Goal: Information Seeking & Learning: Compare options

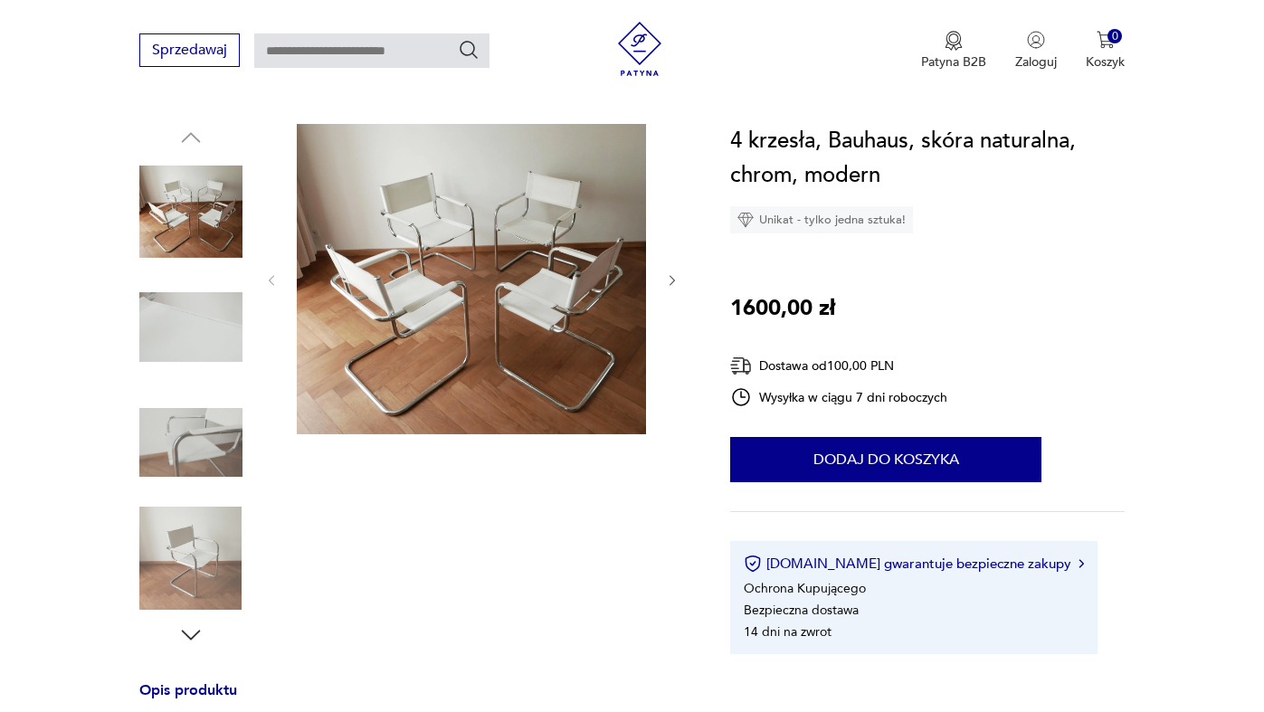
click at [195, 306] on img at bounding box center [190, 327] width 103 height 103
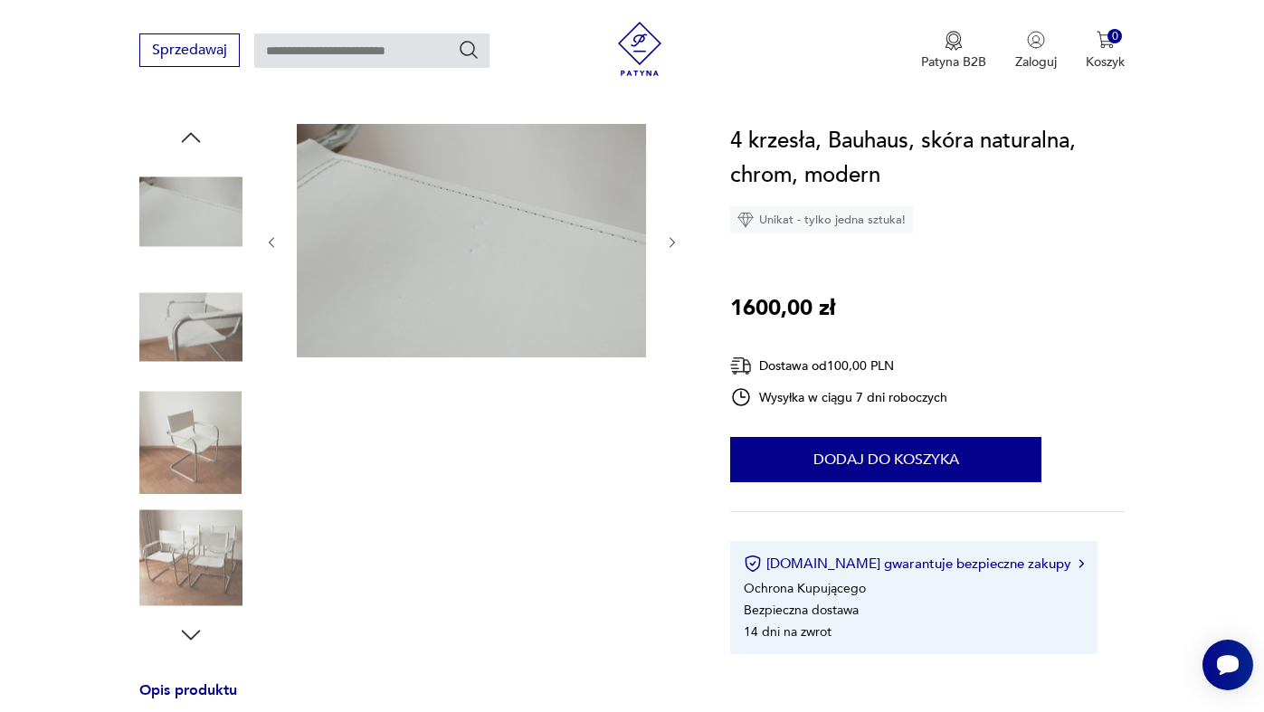
click at [187, 335] on img at bounding box center [190, 327] width 103 height 103
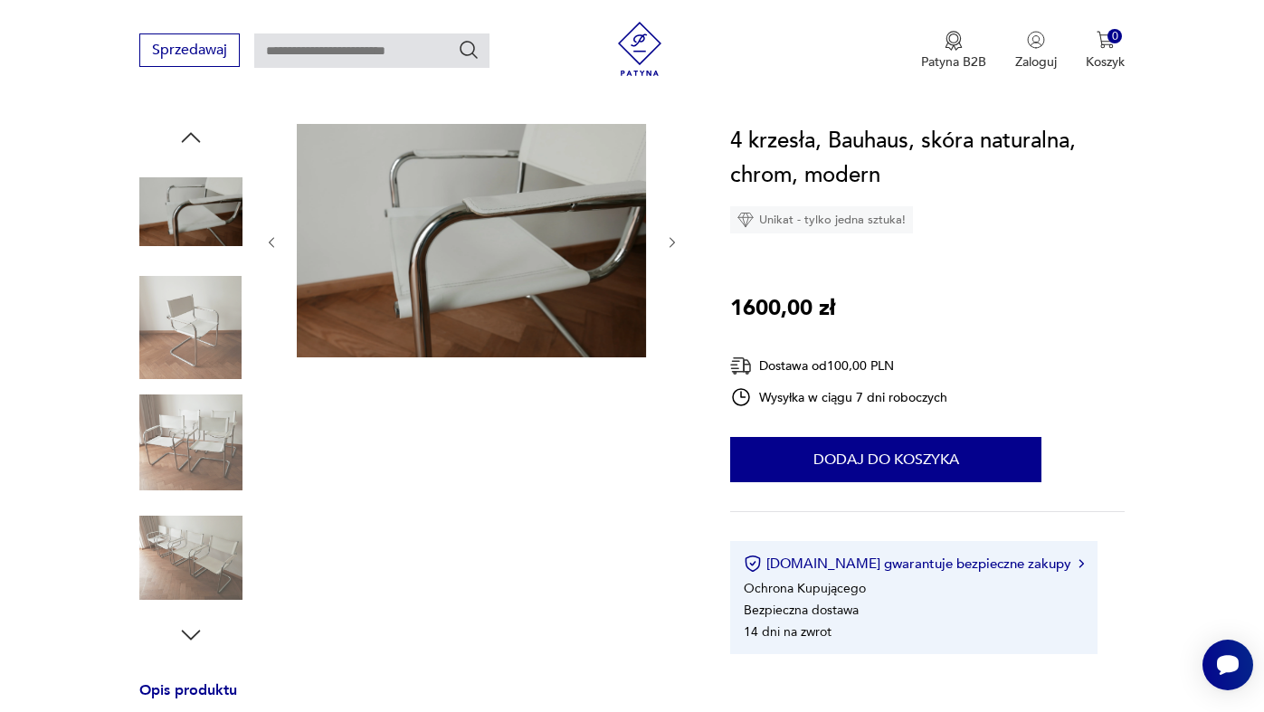
click at [196, 377] on img at bounding box center [190, 327] width 103 height 103
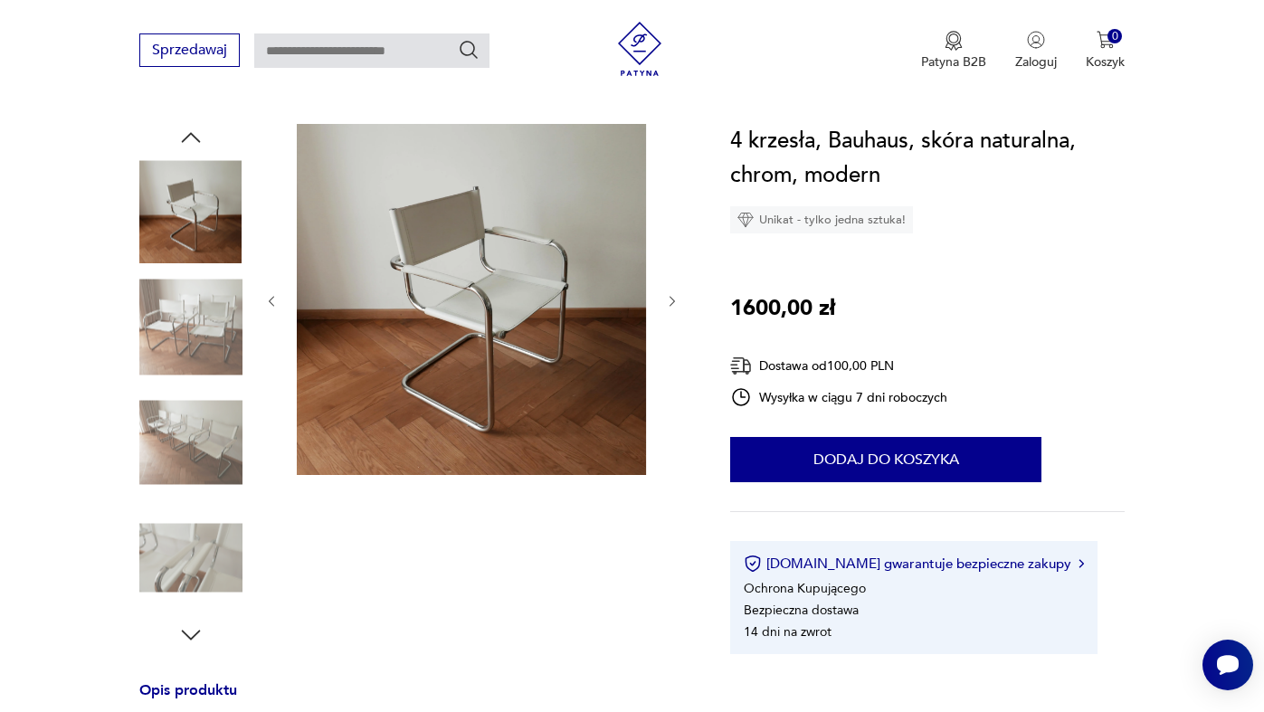
click at [195, 414] on img at bounding box center [190, 442] width 103 height 103
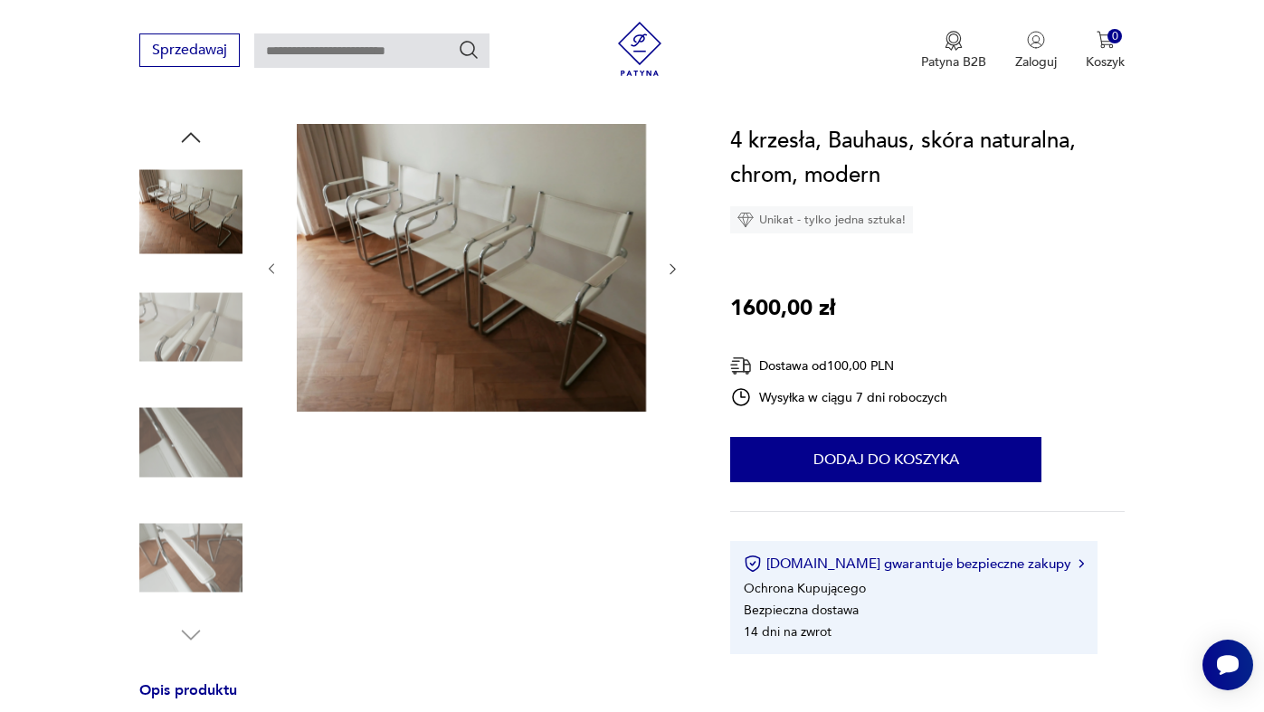
click at [195, 498] on div at bounding box center [190, 386] width 103 height 453
click at [195, 537] on img at bounding box center [190, 558] width 103 height 103
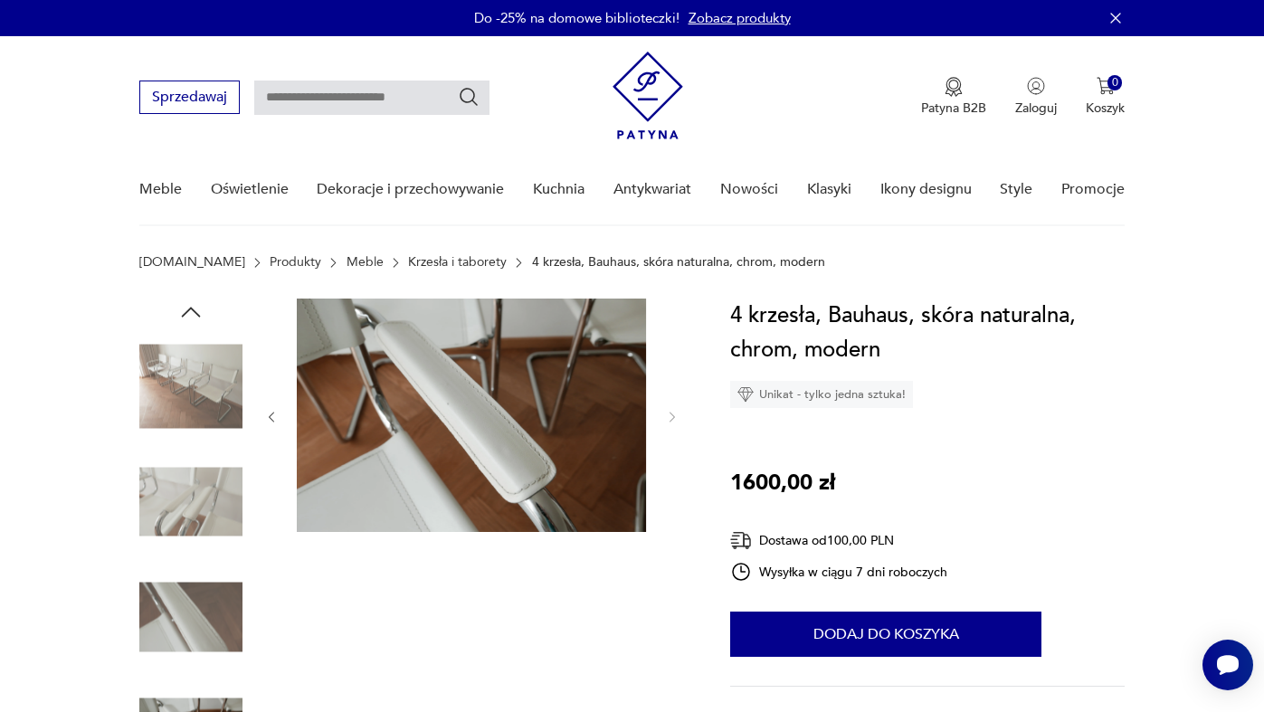
click at [204, 385] on img at bounding box center [190, 386] width 103 height 103
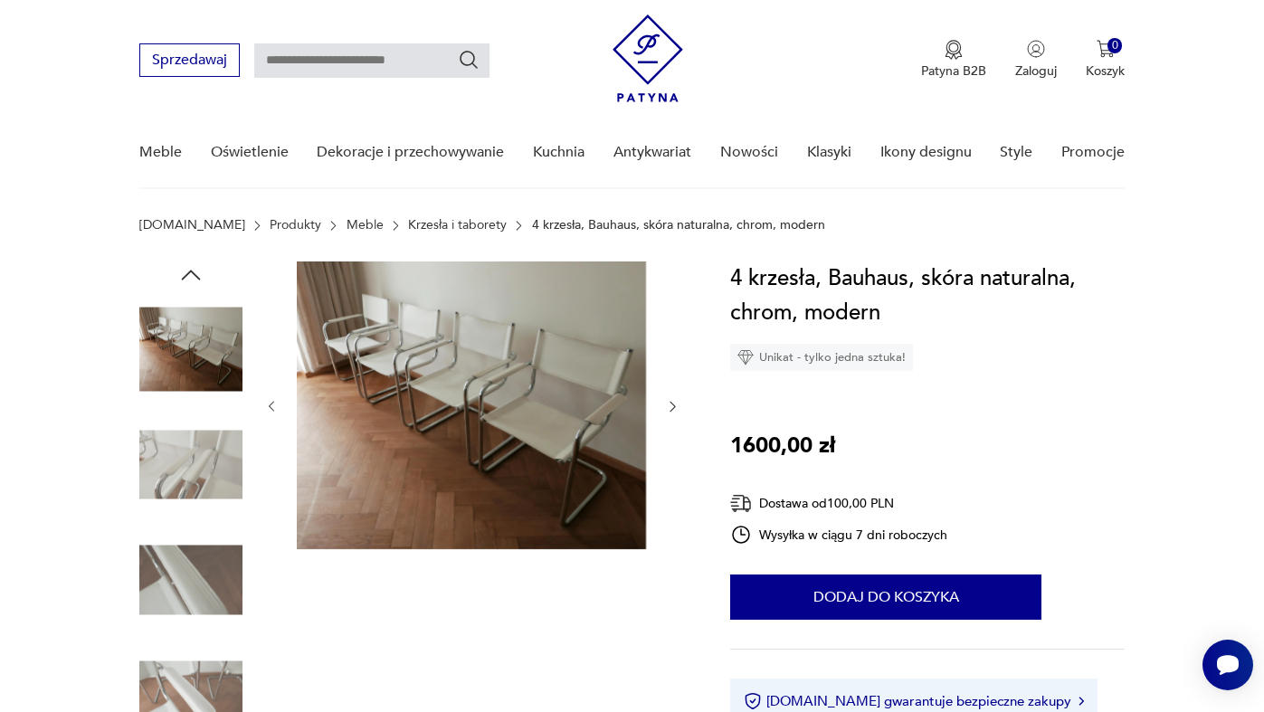
scroll to position [43, 0]
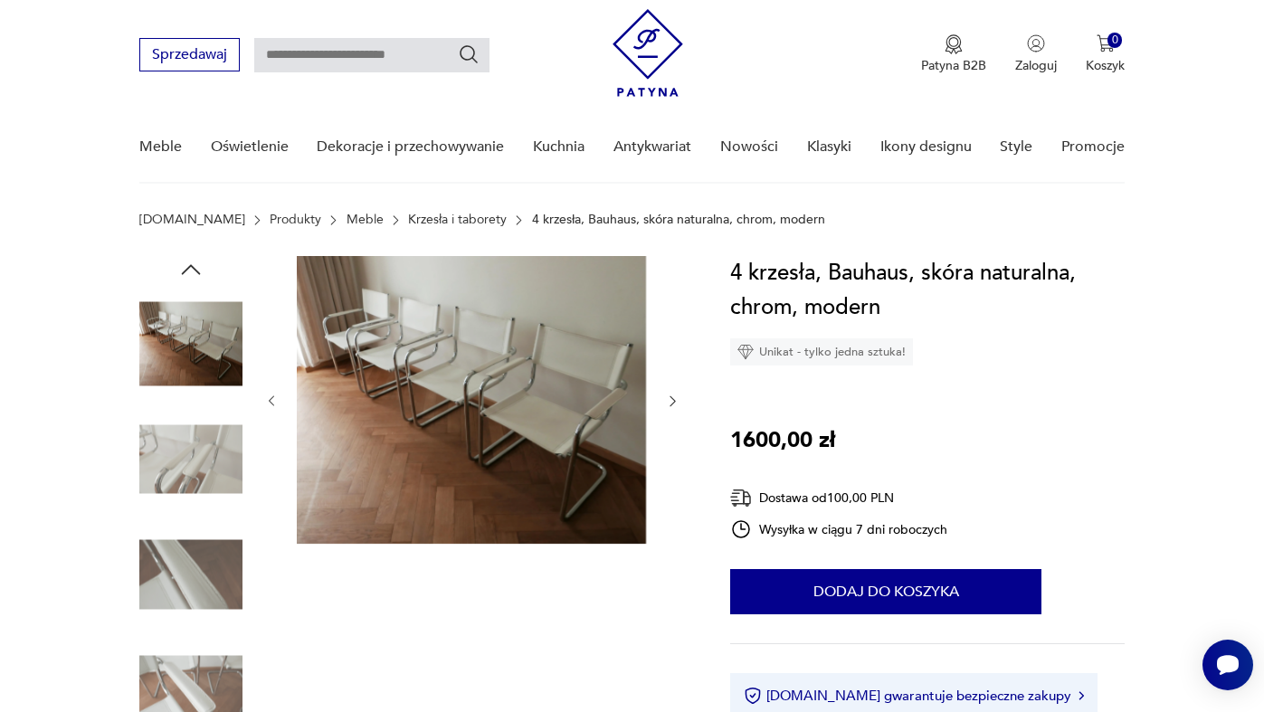
click at [186, 425] on img at bounding box center [190, 459] width 103 height 103
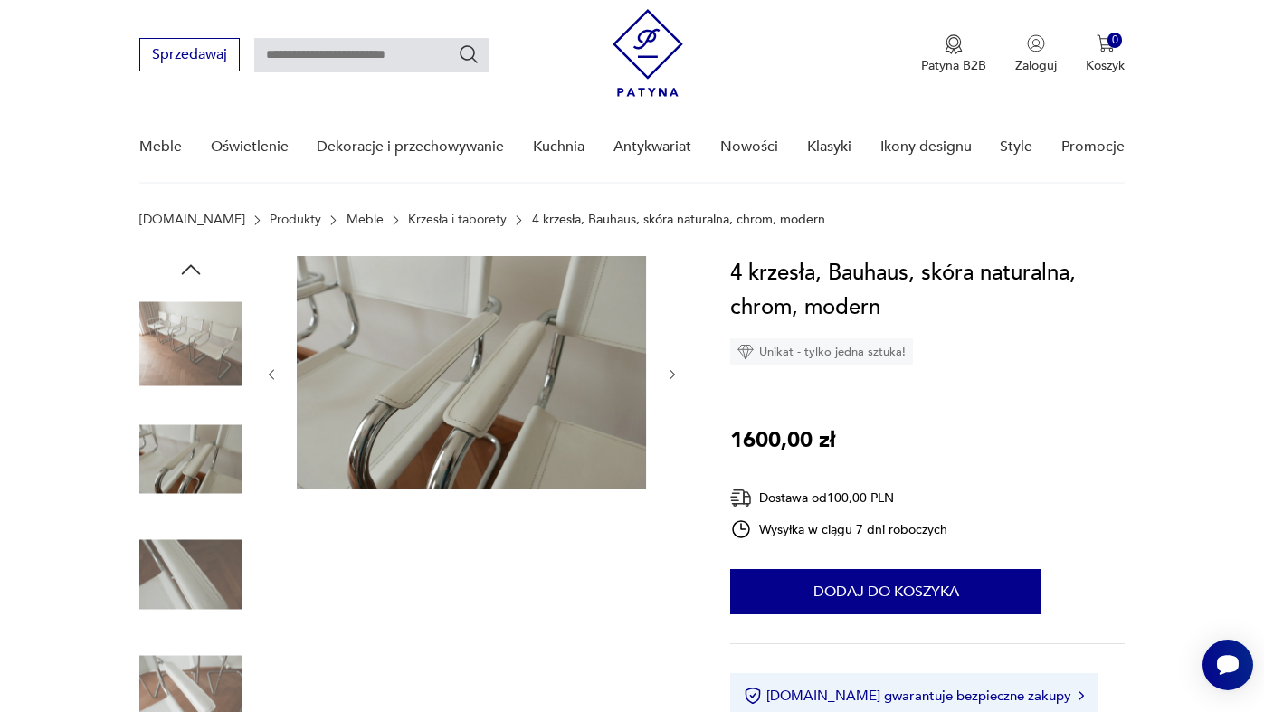
click at [196, 538] on img at bounding box center [190, 574] width 103 height 103
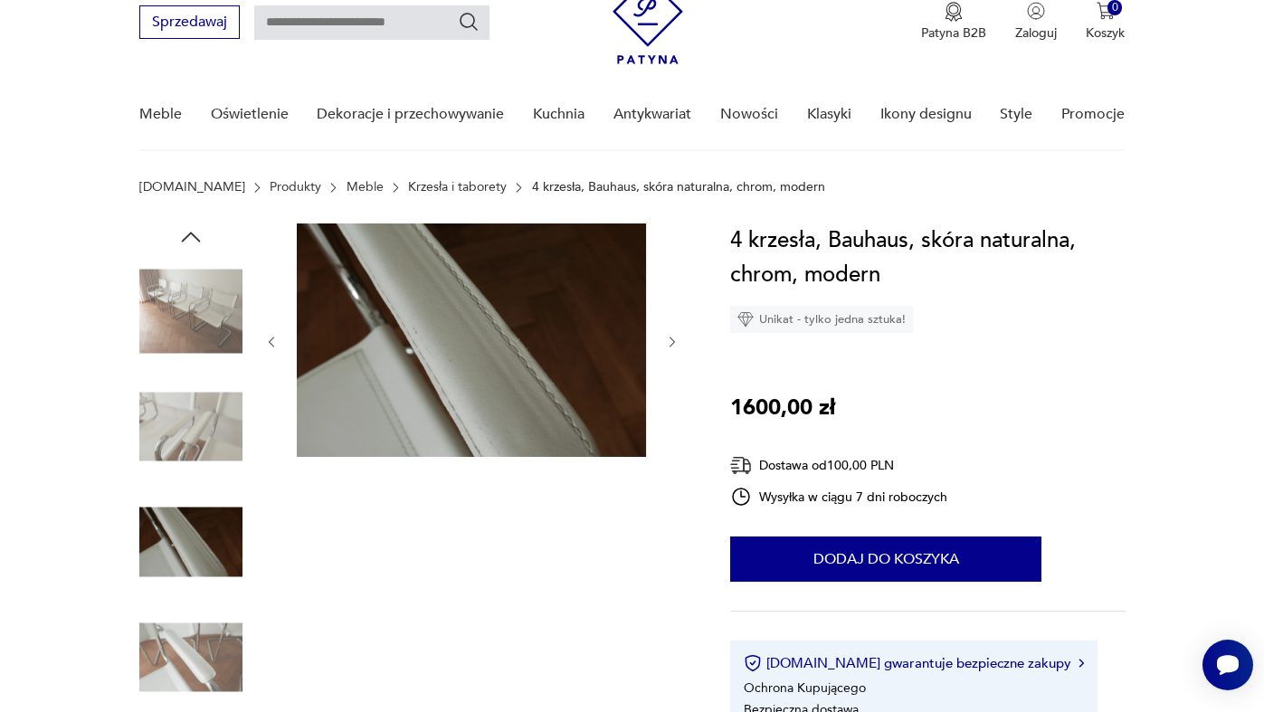
scroll to position [126, 0]
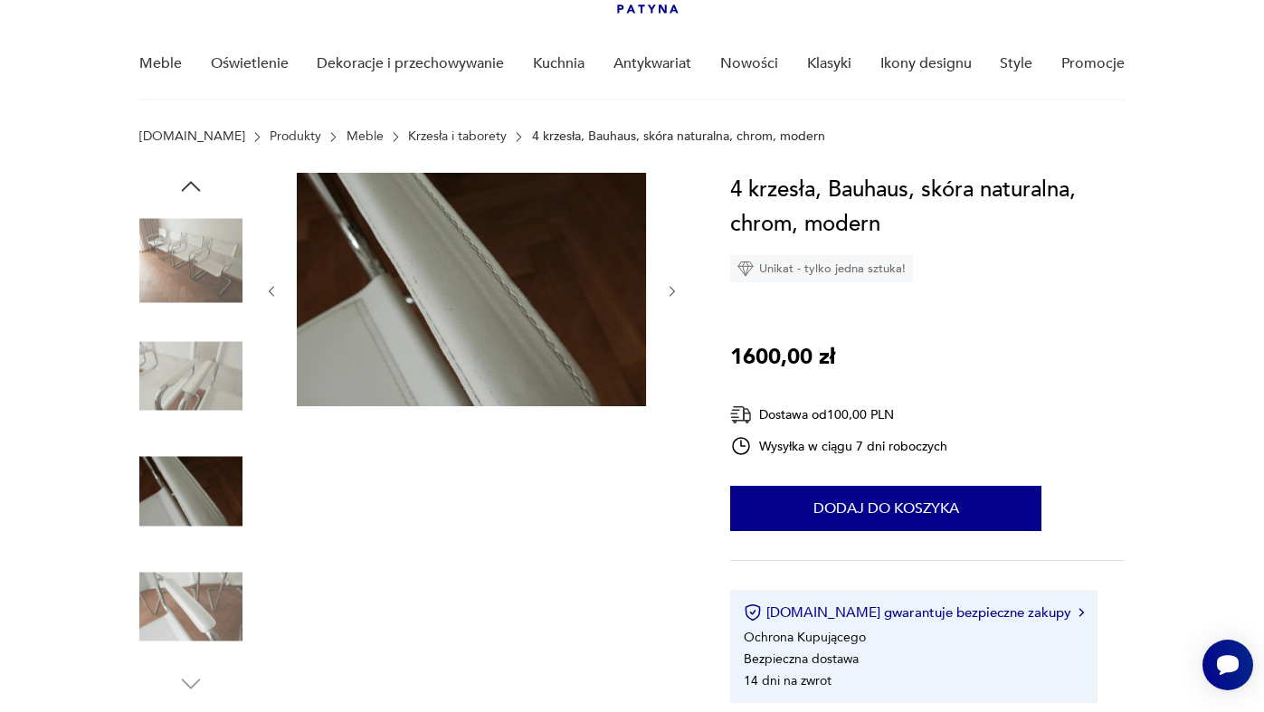
click at [183, 506] on img at bounding box center [190, 491] width 103 height 103
click at [195, 628] on img at bounding box center [190, 607] width 103 height 103
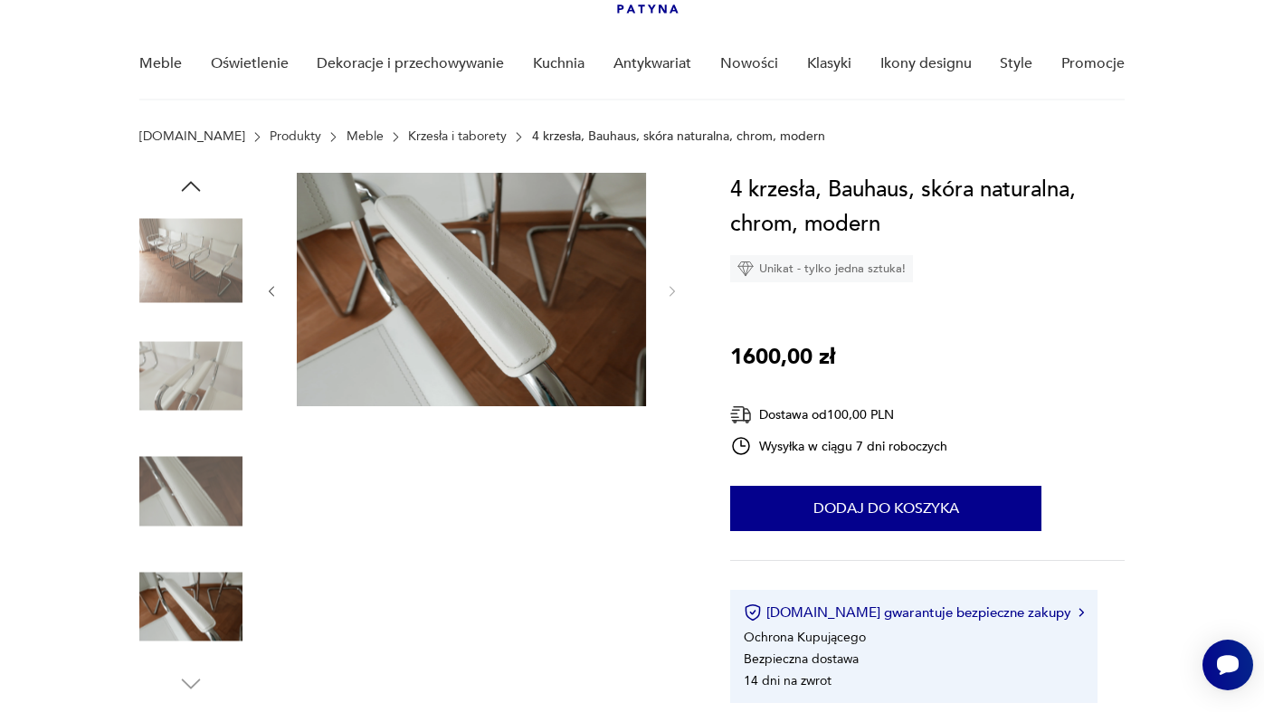
click at [186, 243] on img at bounding box center [190, 260] width 103 height 103
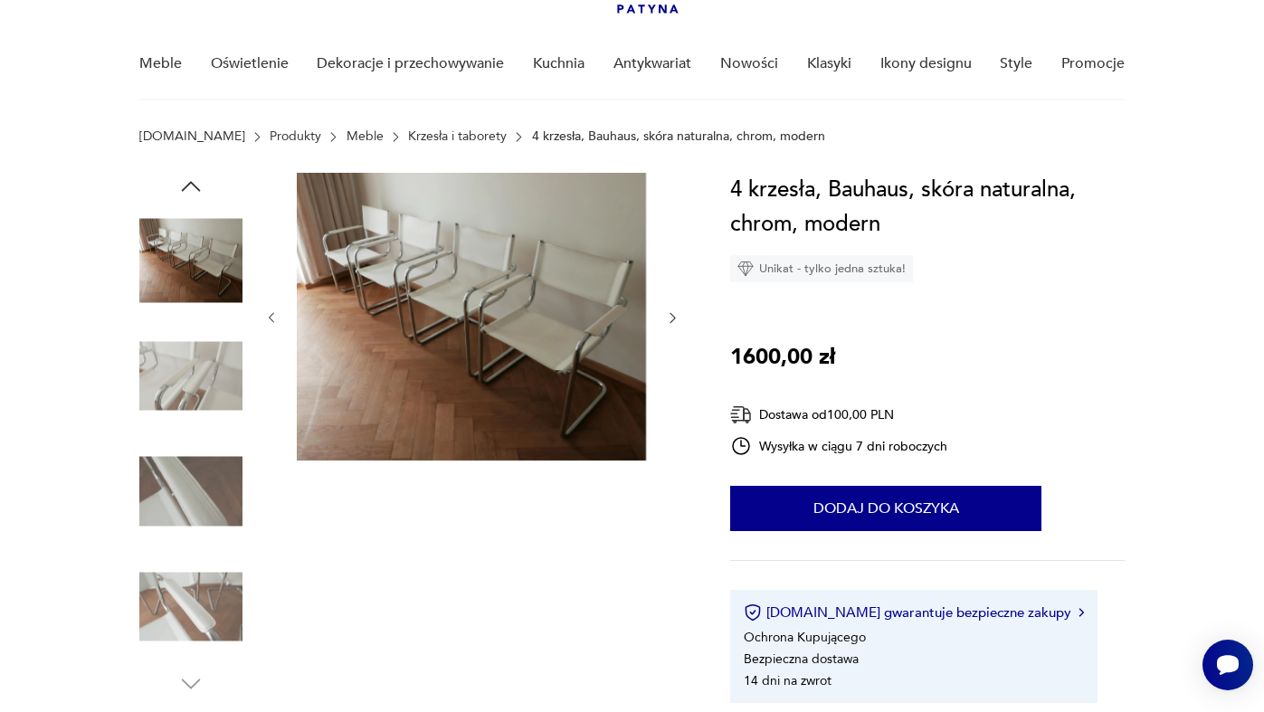
click at [389, 281] on img at bounding box center [471, 317] width 349 height 288
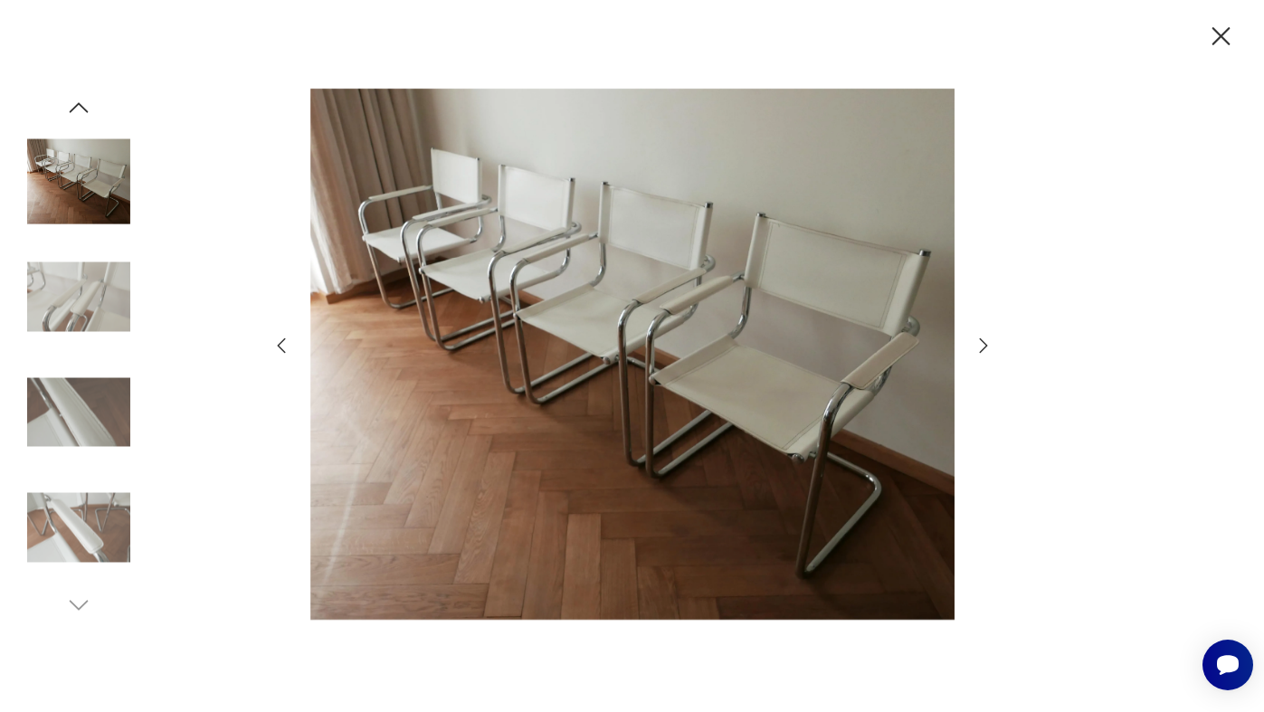
click at [1219, 36] on icon "button" at bounding box center [1221, 37] width 32 height 32
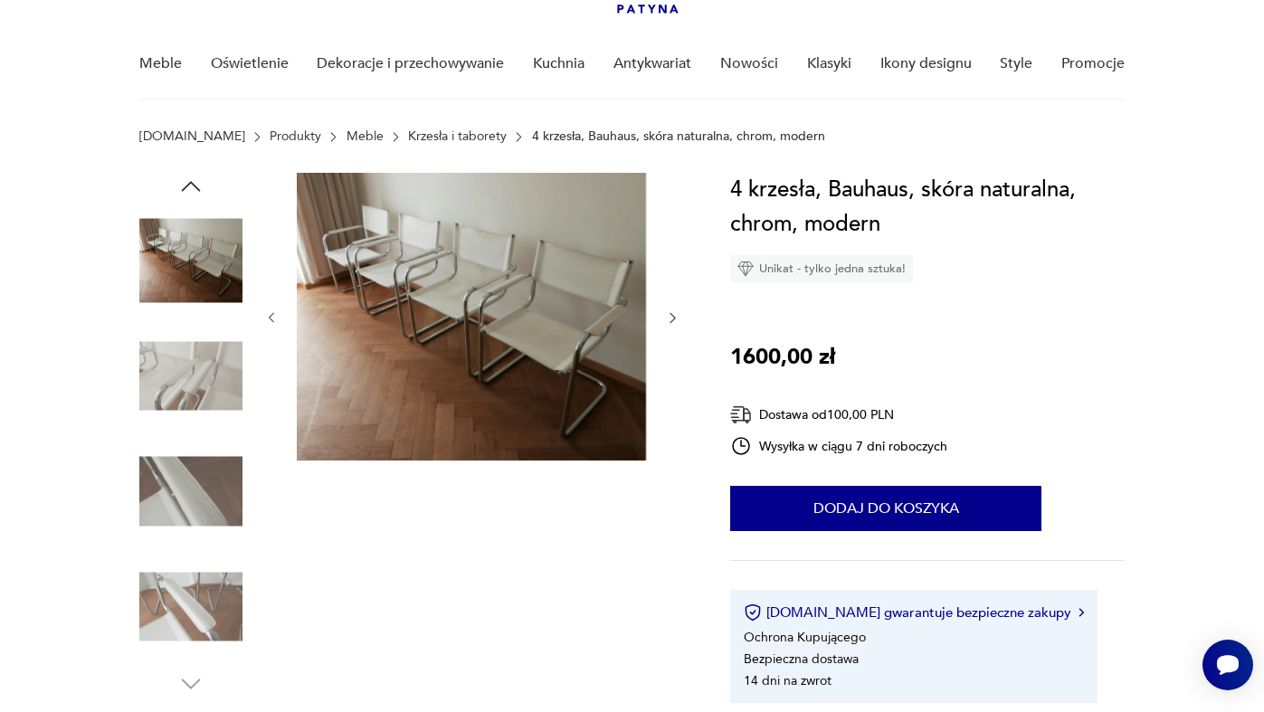
scroll to position [0, 0]
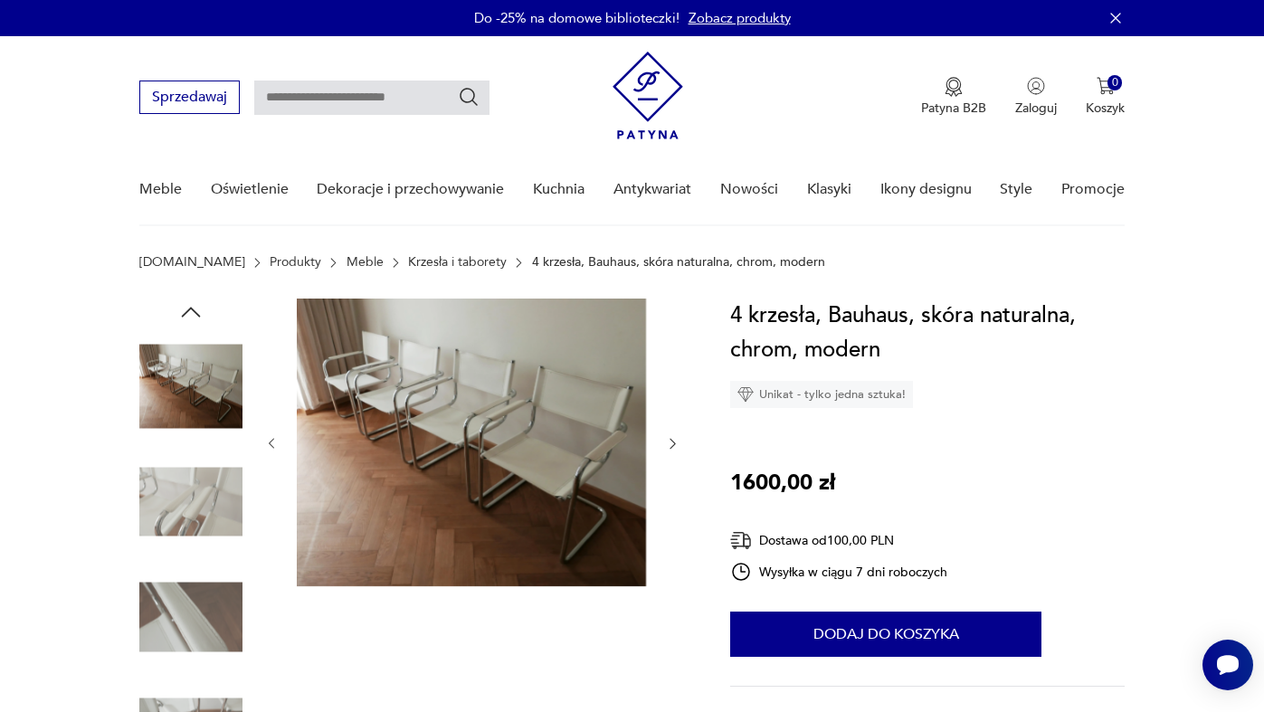
click at [415, 263] on link "Krzesła i taborety" at bounding box center [457, 262] width 99 height 14
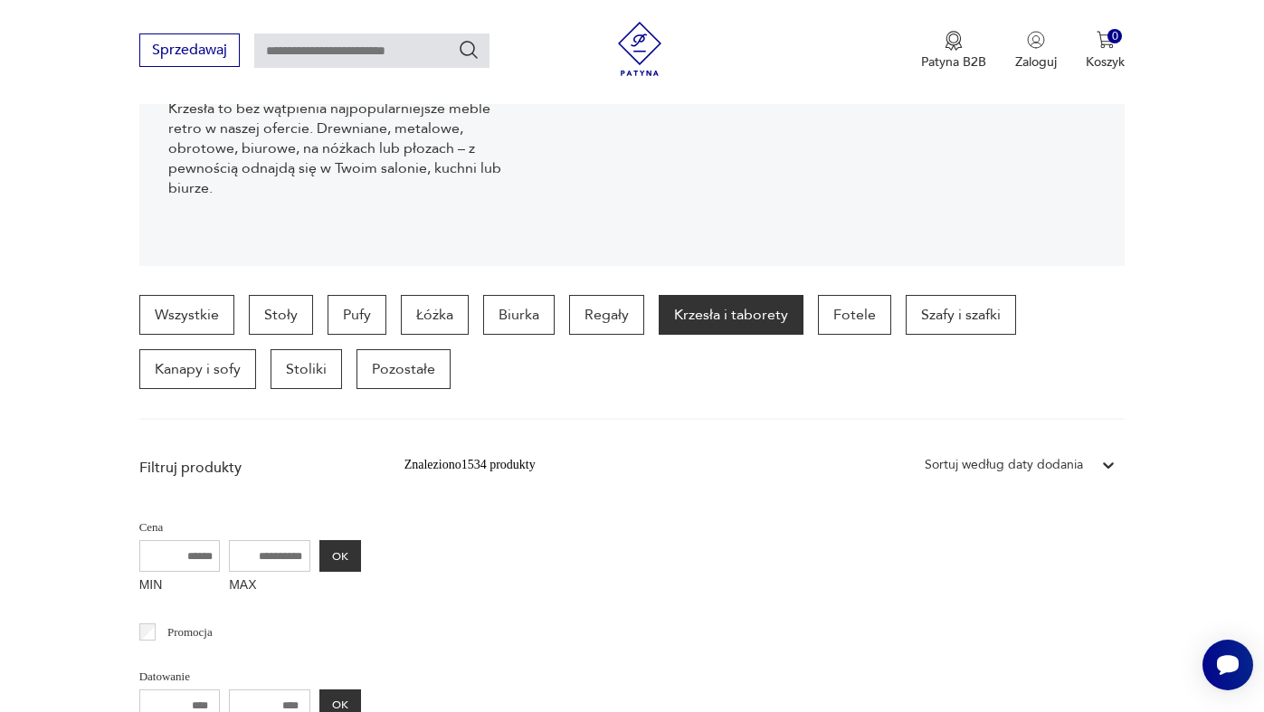
scroll to position [357, 0]
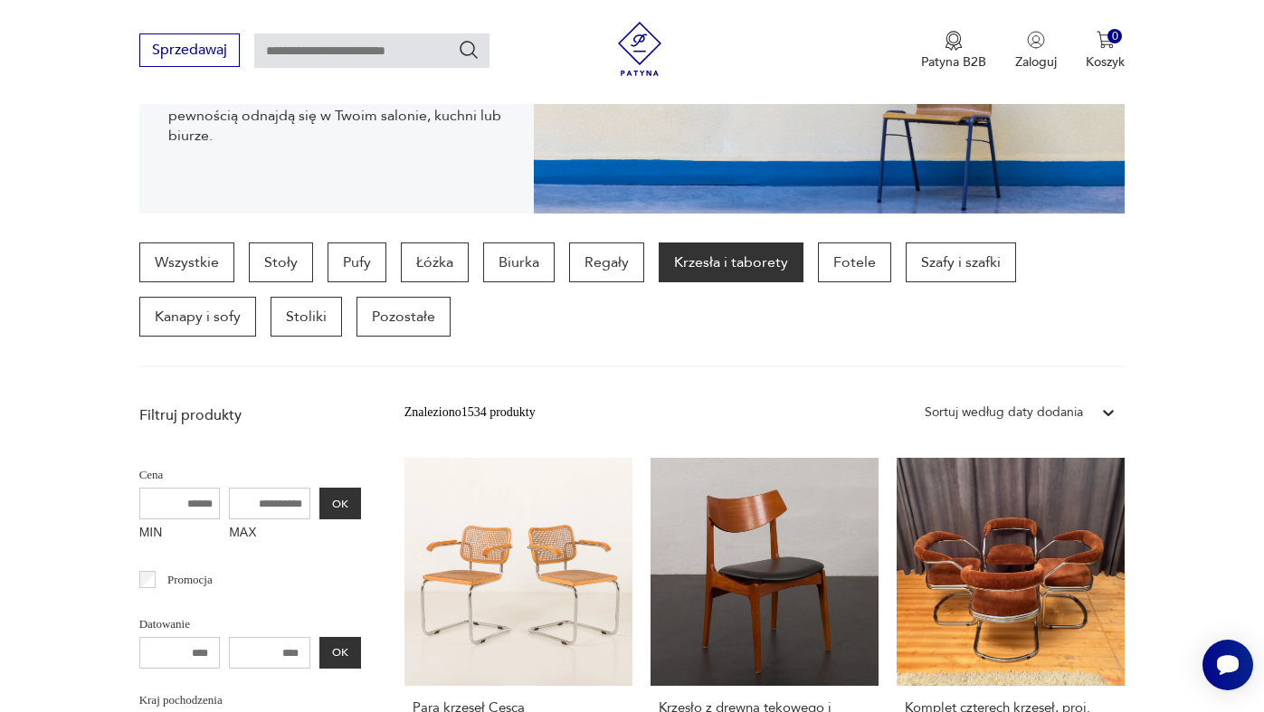
click at [996, 408] on div "Sortuj według daty dodania" at bounding box center [1004, 413] width 158 height 20
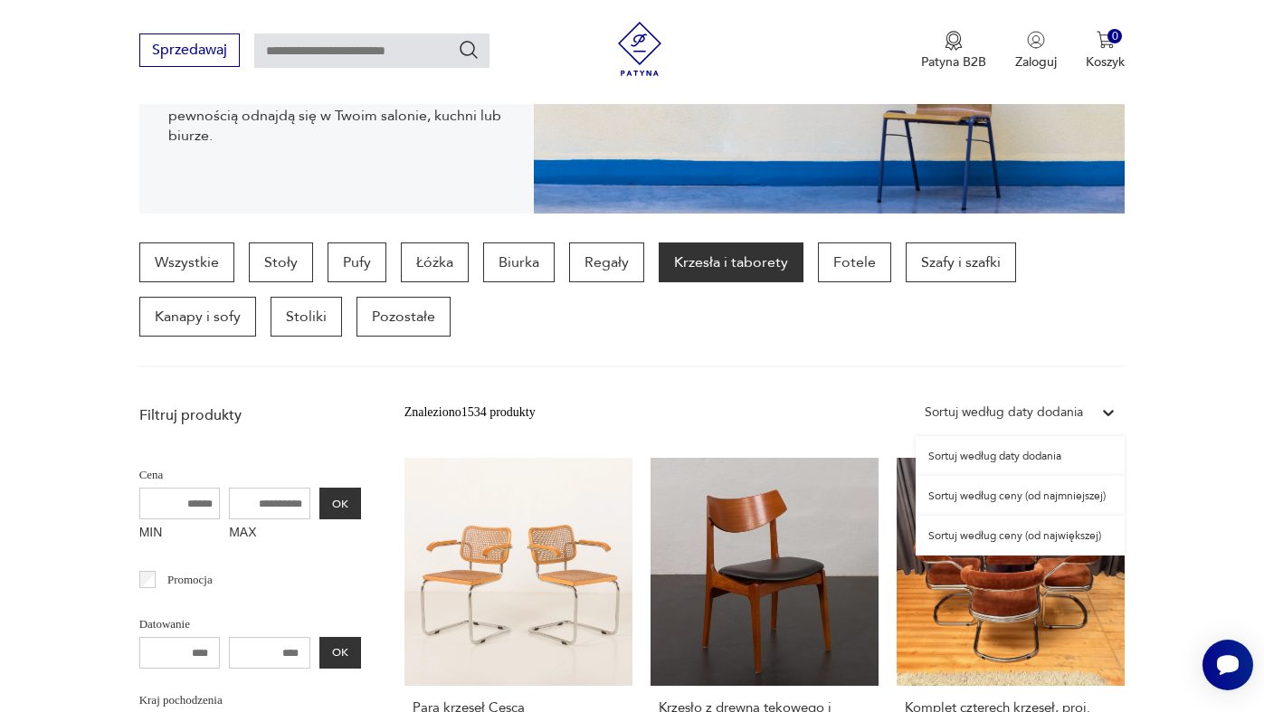
click at [1001, 496] on div "Sortuj według ceny (od najmniejszej)" at bounding box center [1020, 496] width 209 height 40
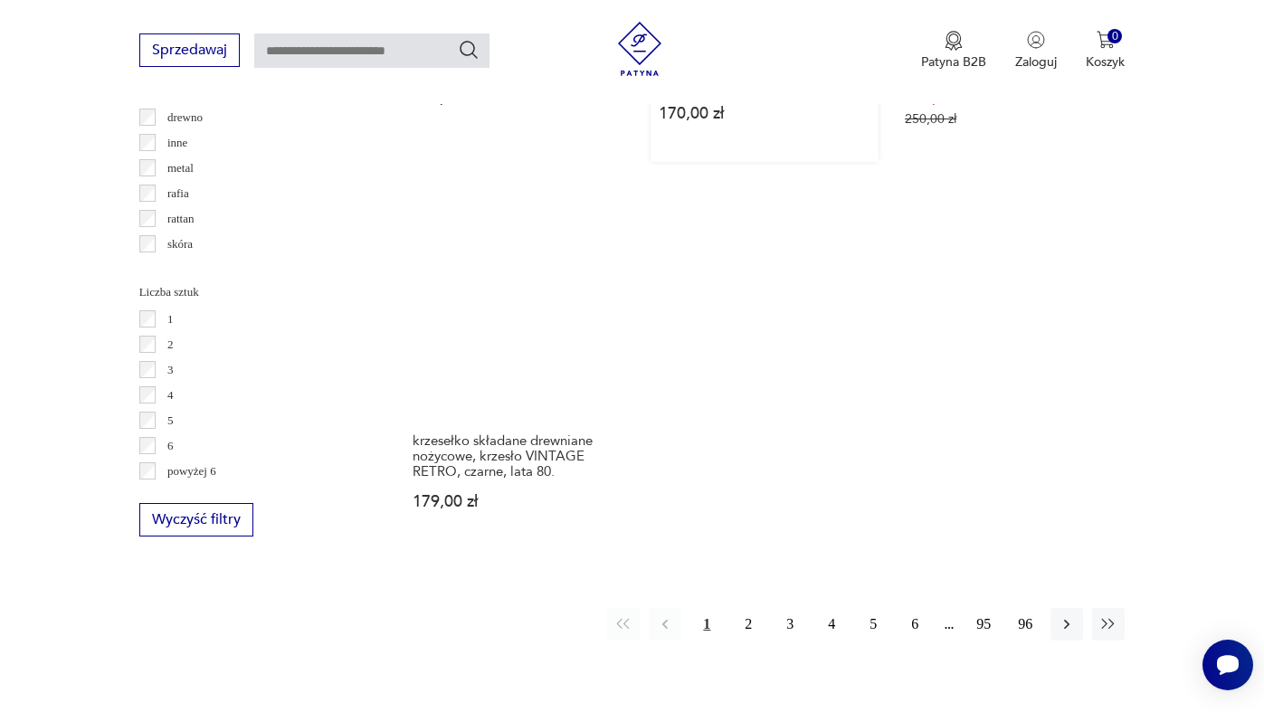
scroll to position [2524, 0]
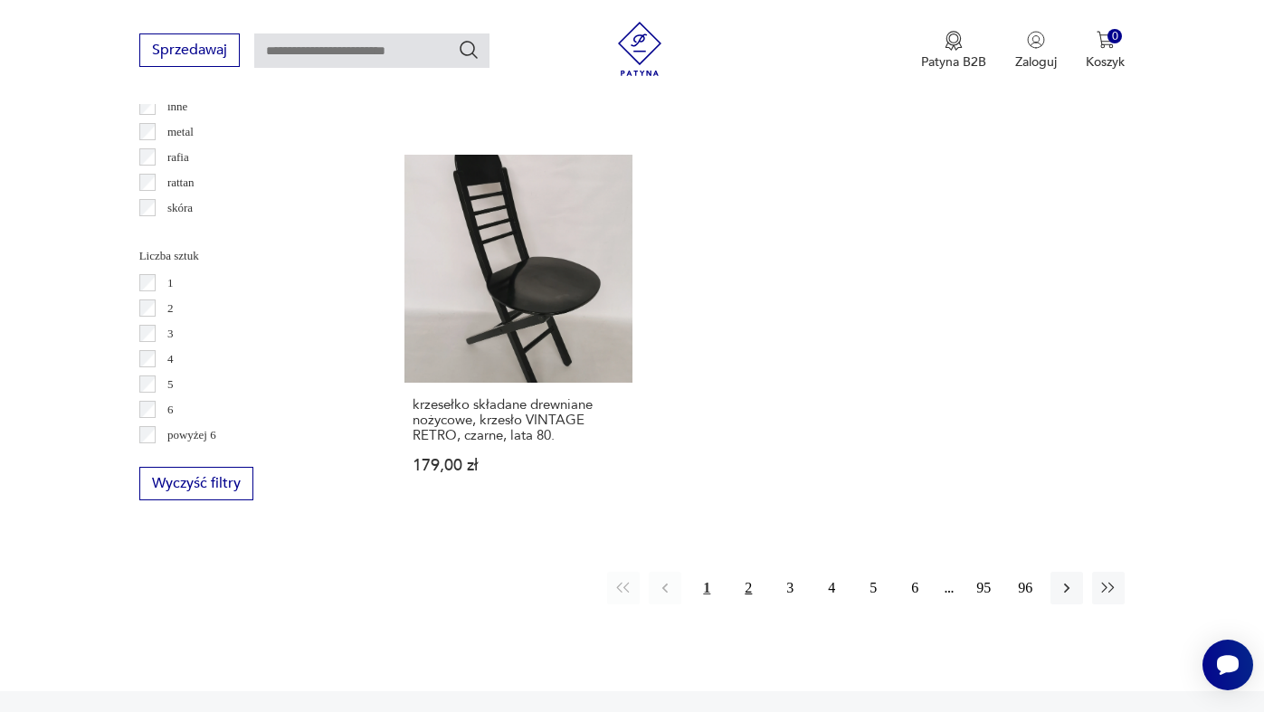
click at [750, 605] on button "2" at bounding box center [748, 588] width 33 height 33
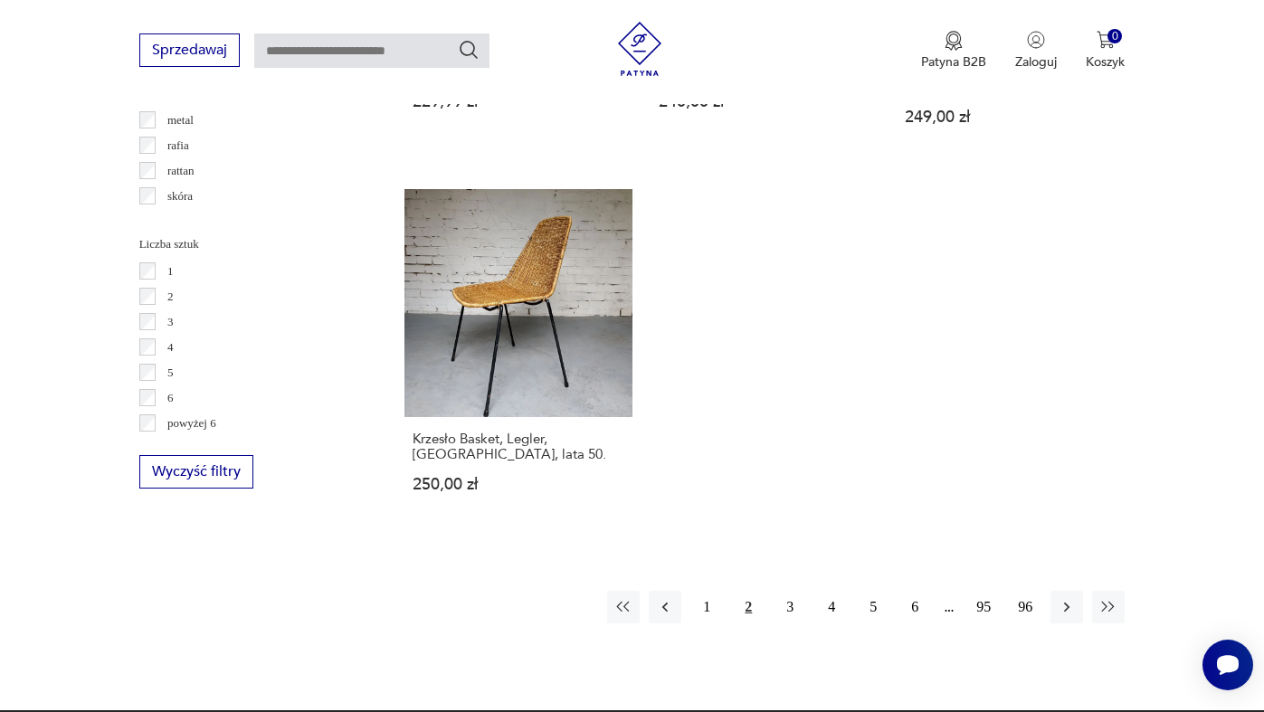
scroll to position [2616, 0]
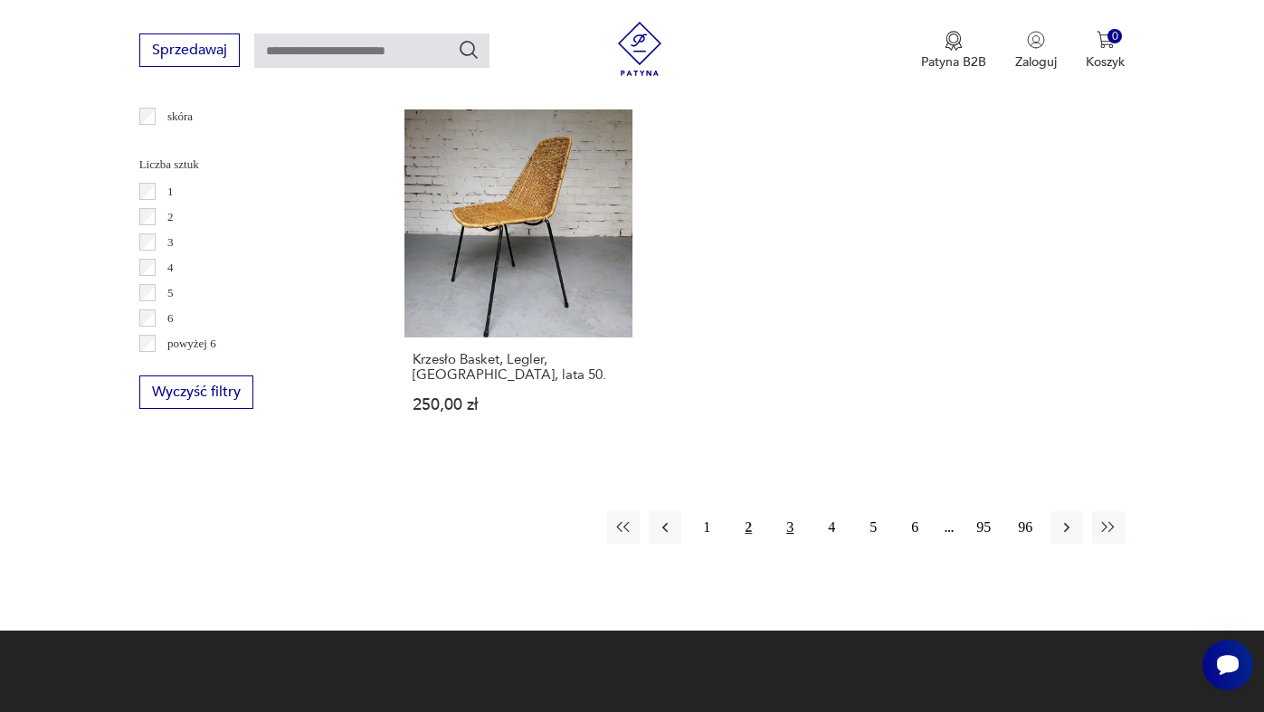
click at [790, 511] on button "3" at bounding box center [790, 527] width 33 height 33
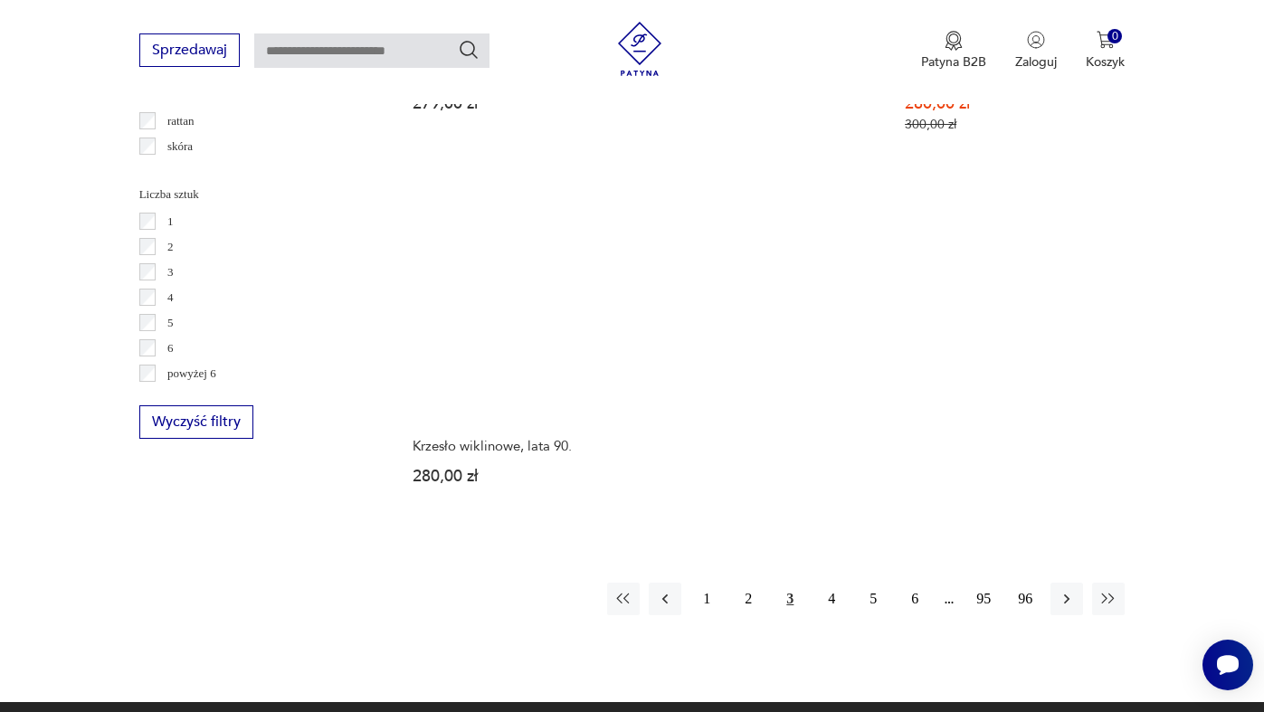
scroll to position [2658, 0]
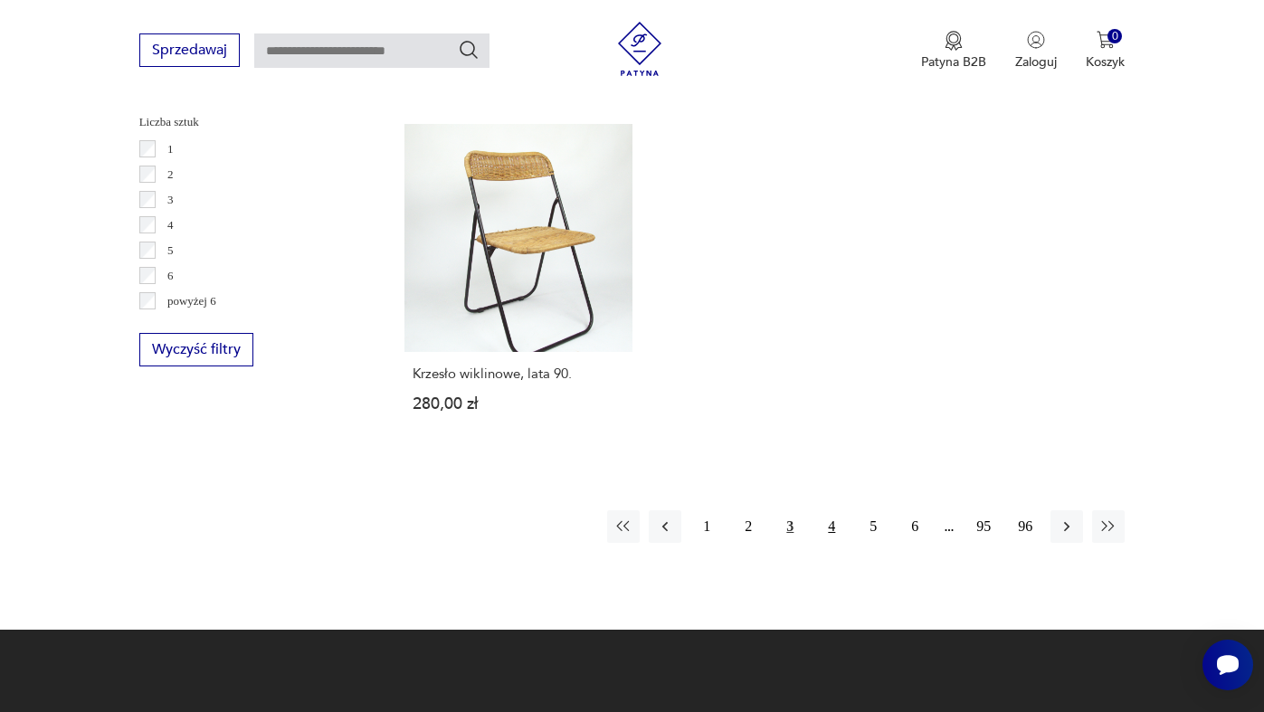
click at [831, 513] on button "4" at bounding box center [831, 526] width 33 height 33
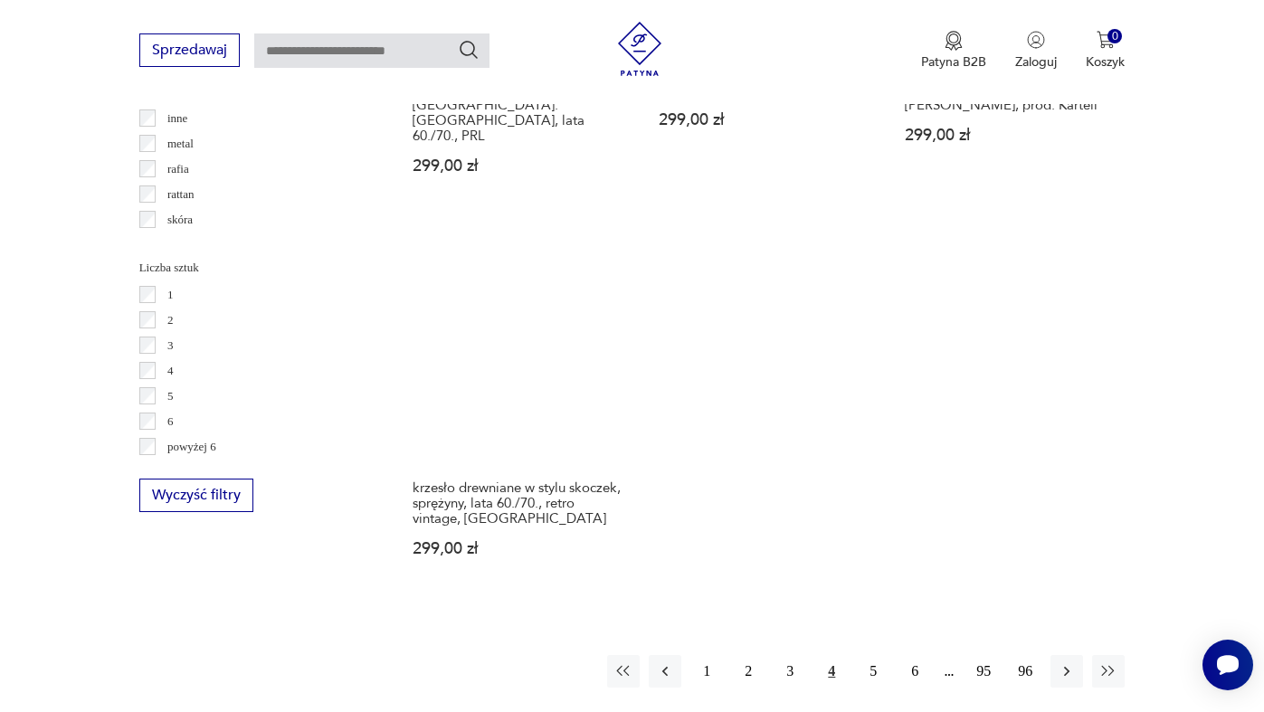
scroll to position [2539, 0]
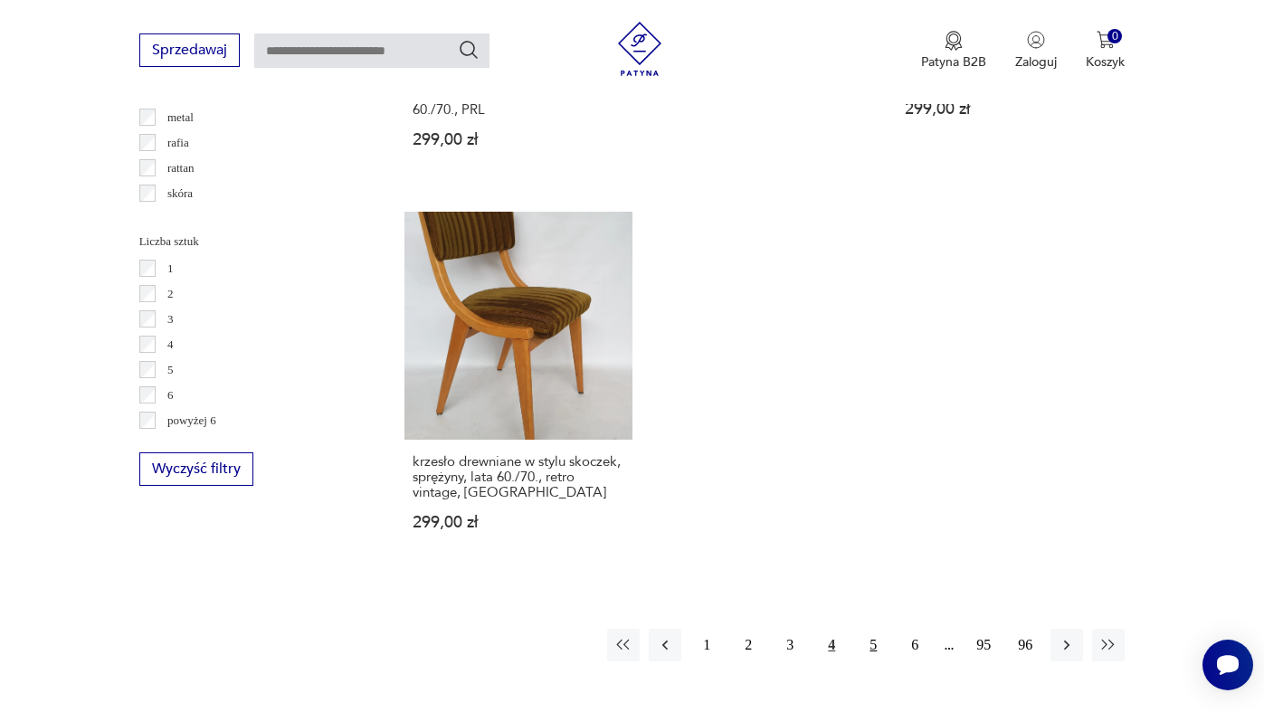
click at [875, 629] on button "5" at bounding box center [873, 645] width 33 height 33
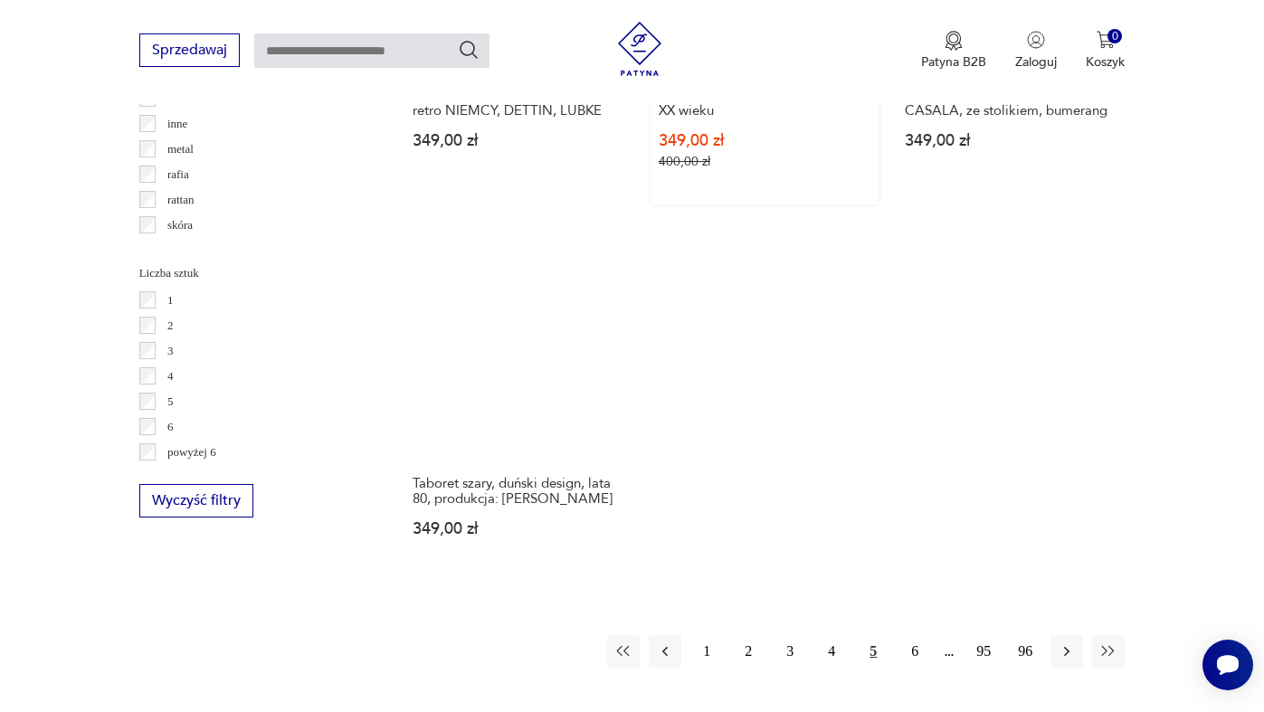
scroll to position [2639, 0]
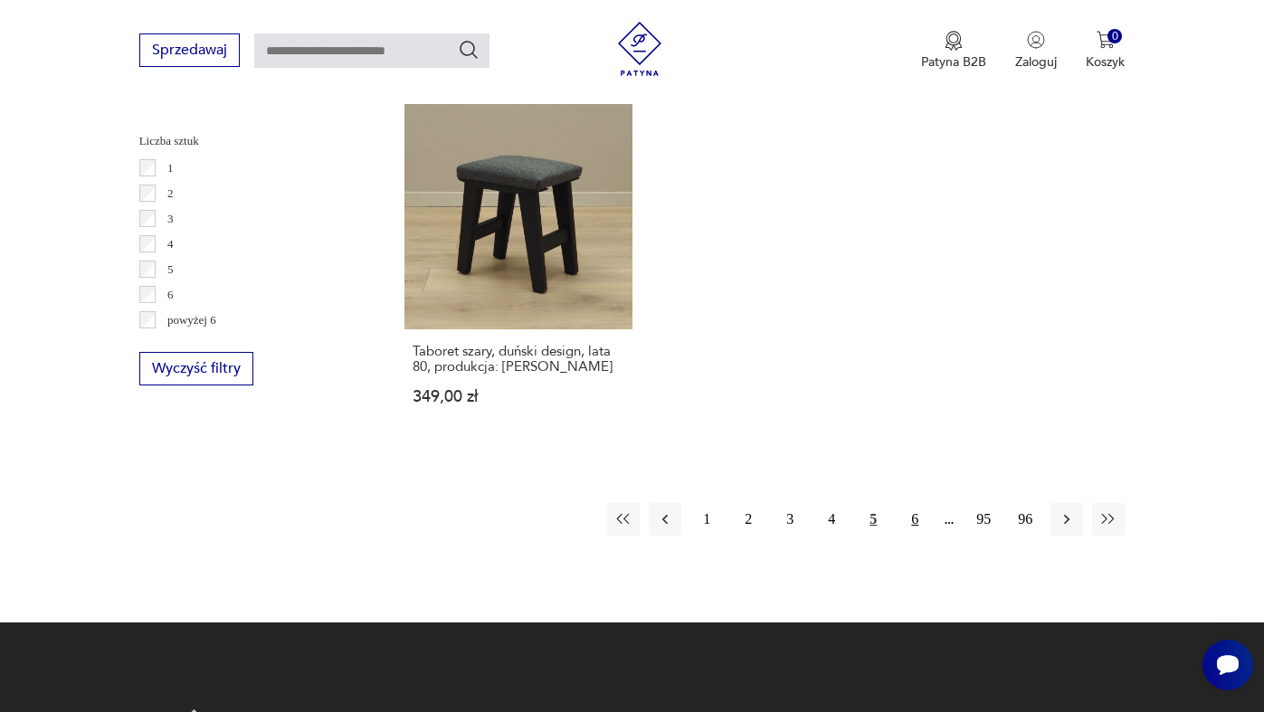
click at [916, 503] on button "6" at bounding box center [915, 519] width 33 height 33
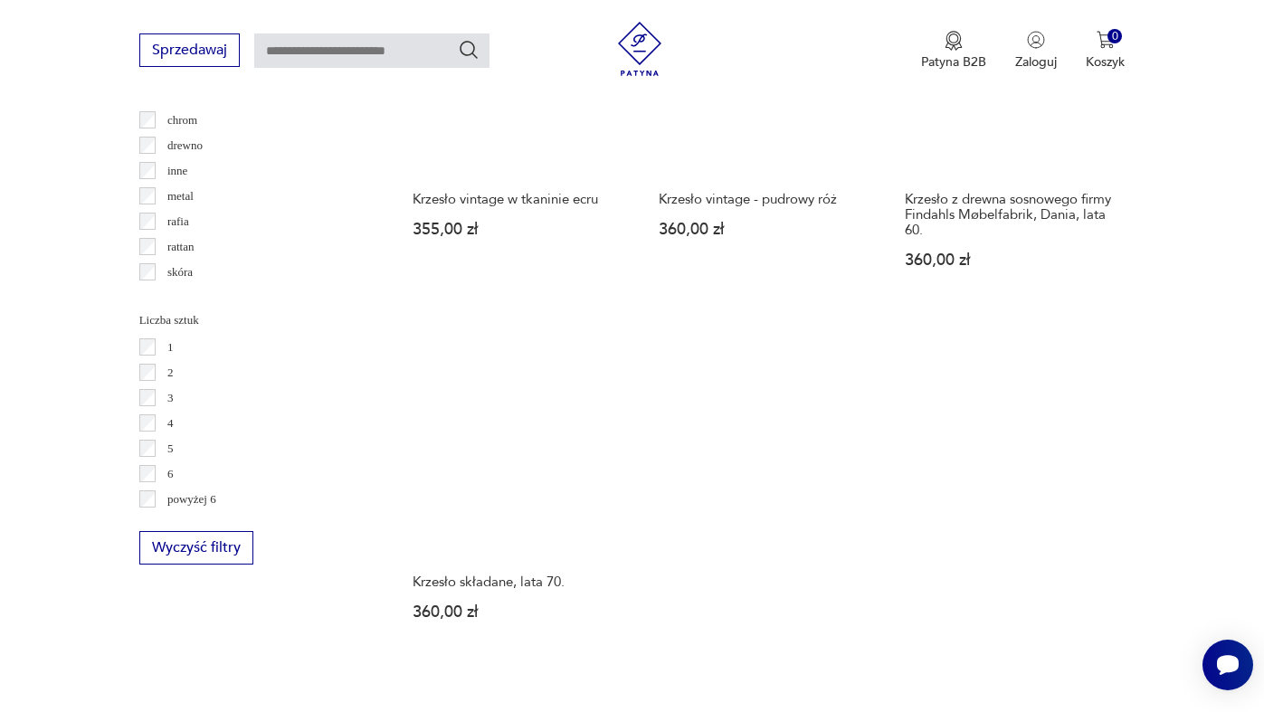
scroll to position [2608, 0]
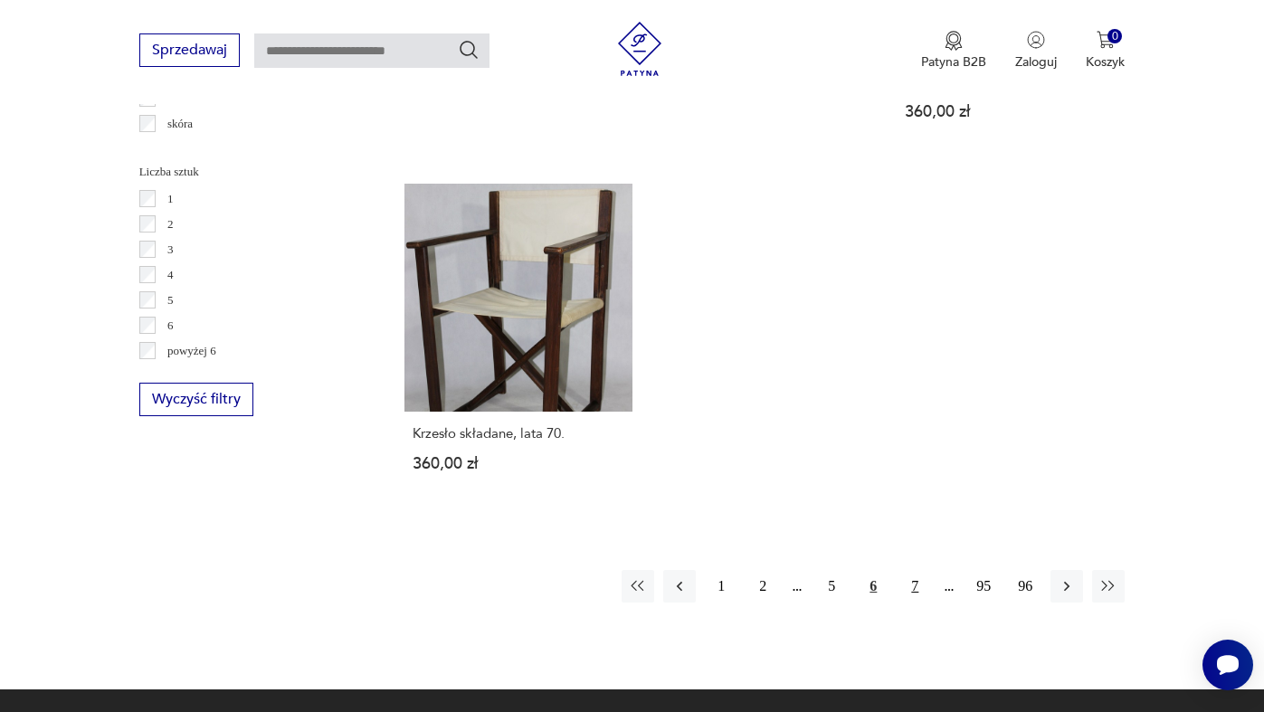
click at [913, 570] on button "7" at bounding box center [915, 586] width 33 height 33
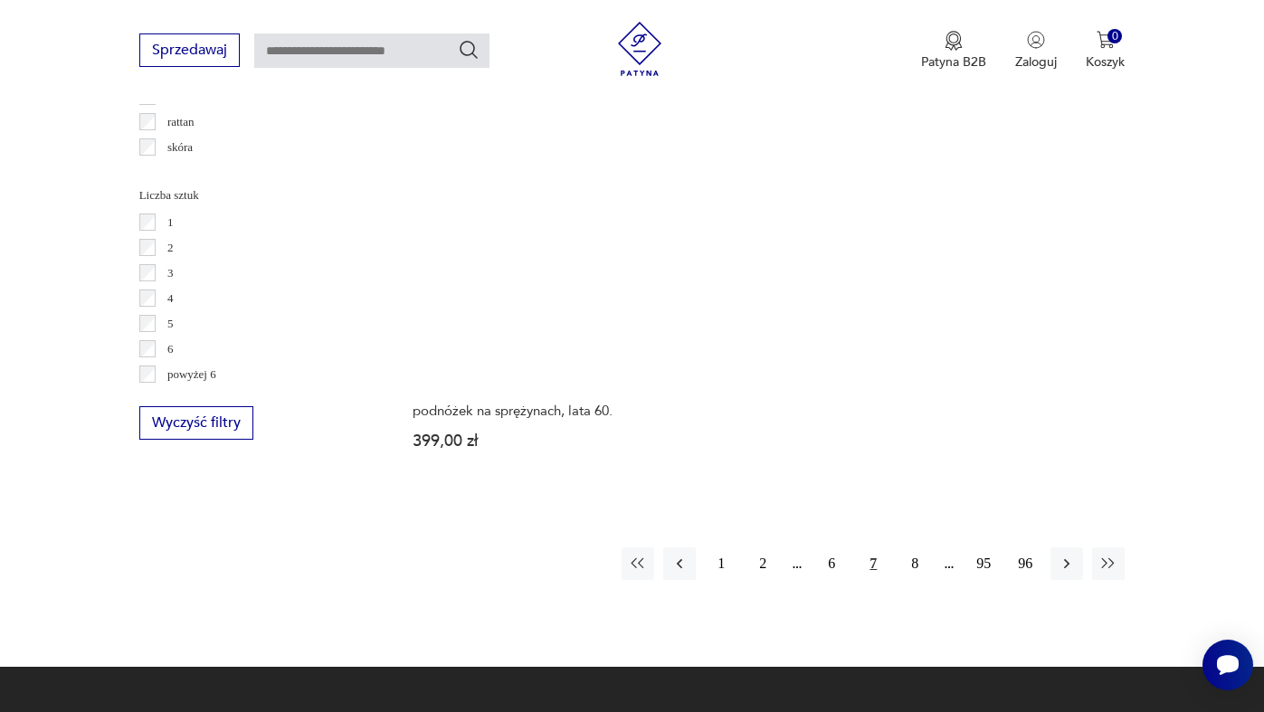
scroll to position [2879, 0]
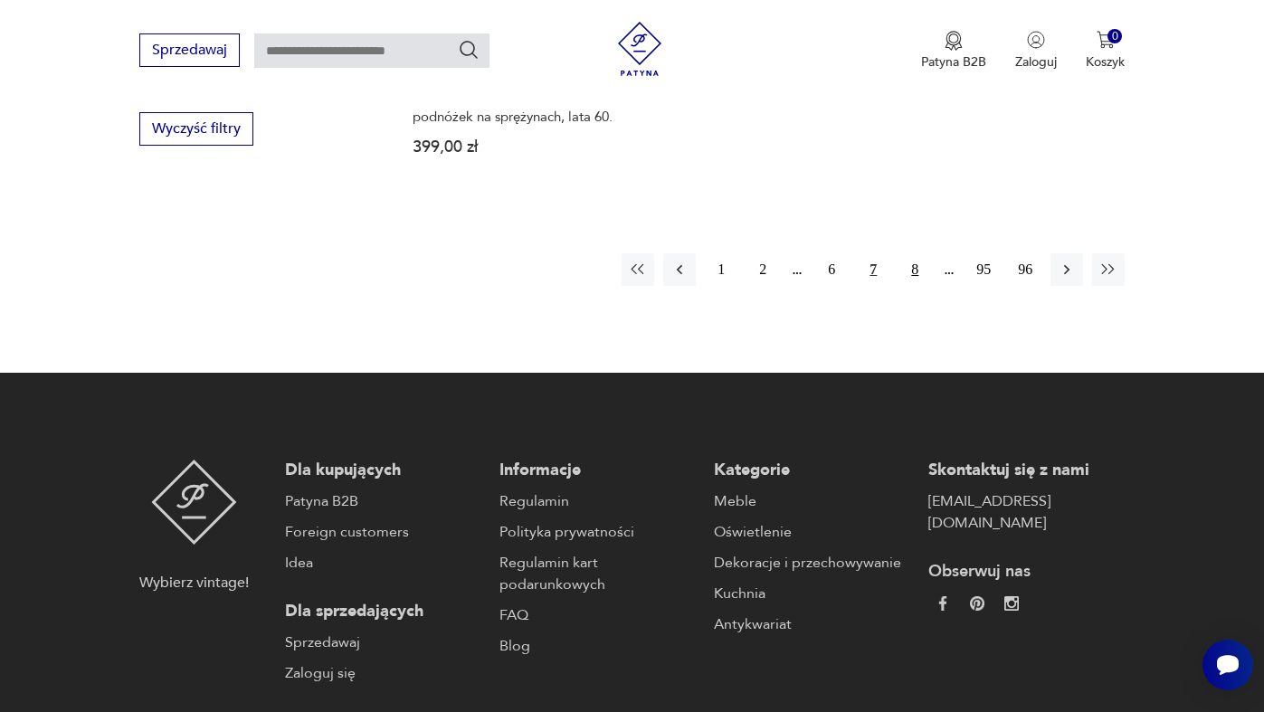
click at [916, 253] on button "8" at bounding box center [915, 269] width 33 height 33
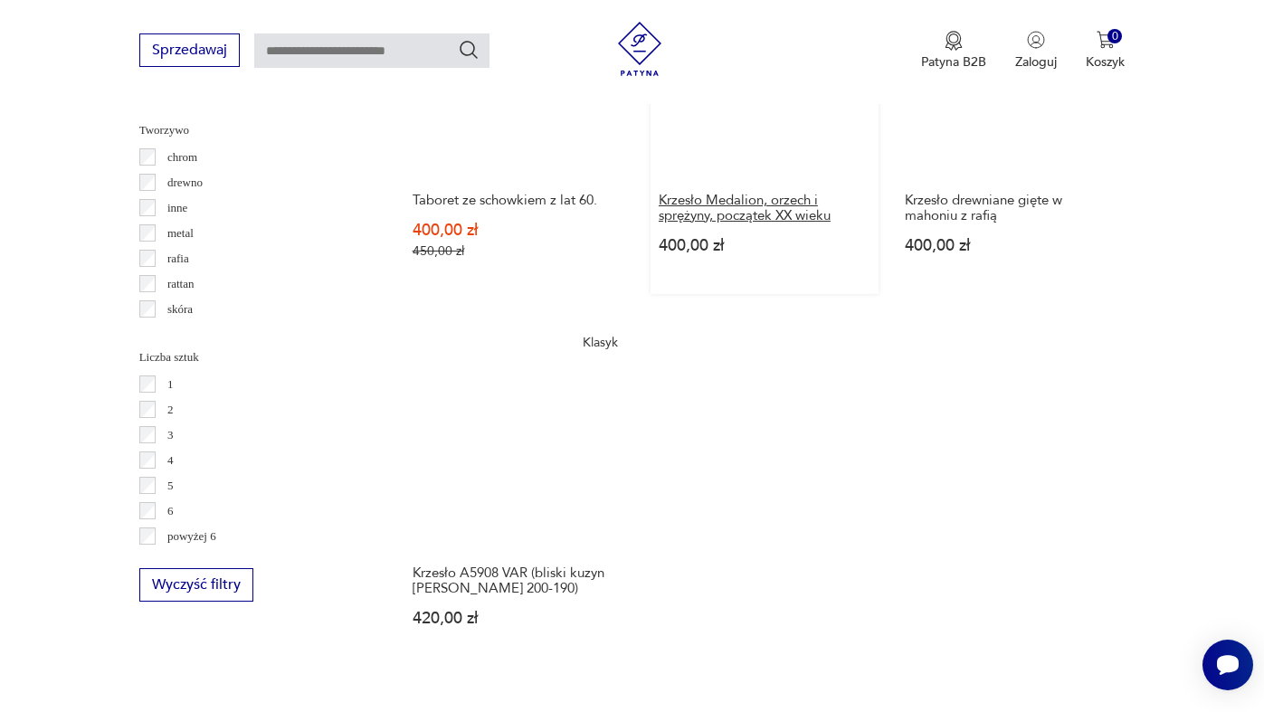
scroll to position [2519, 0]
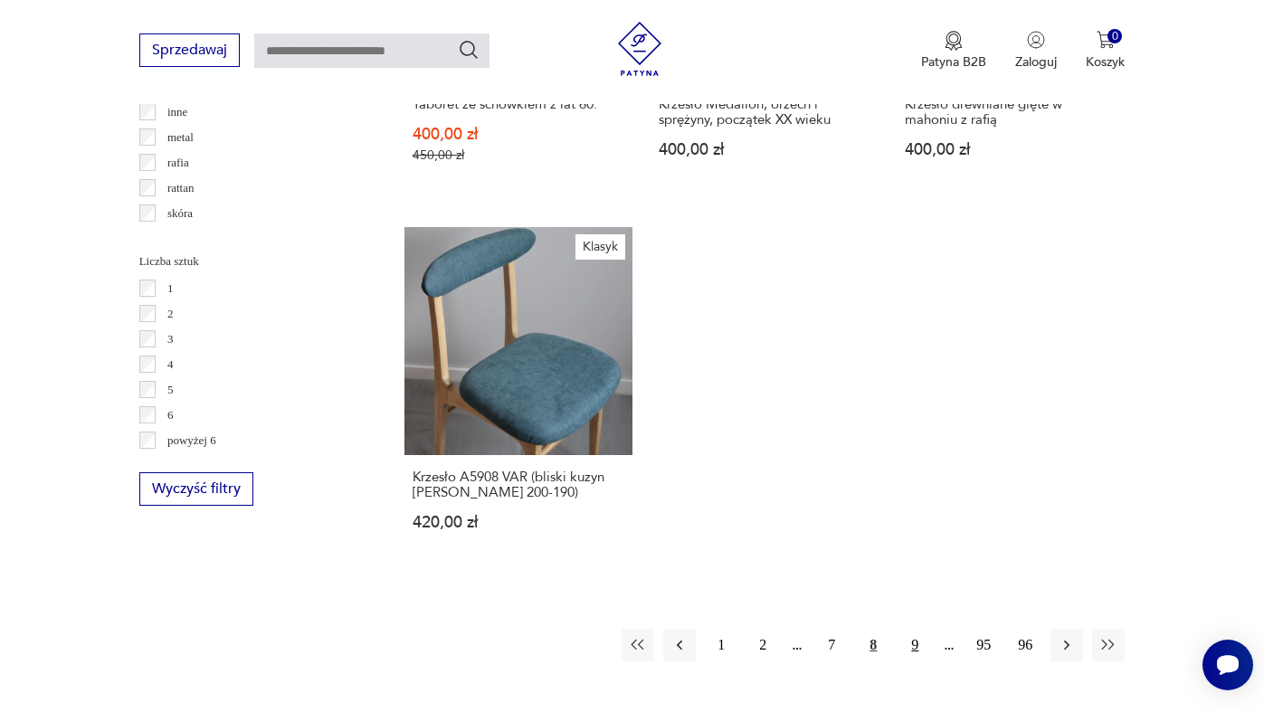
click at [918, 629] on button "9" at bounding box center [915, 645] width 33 height 33
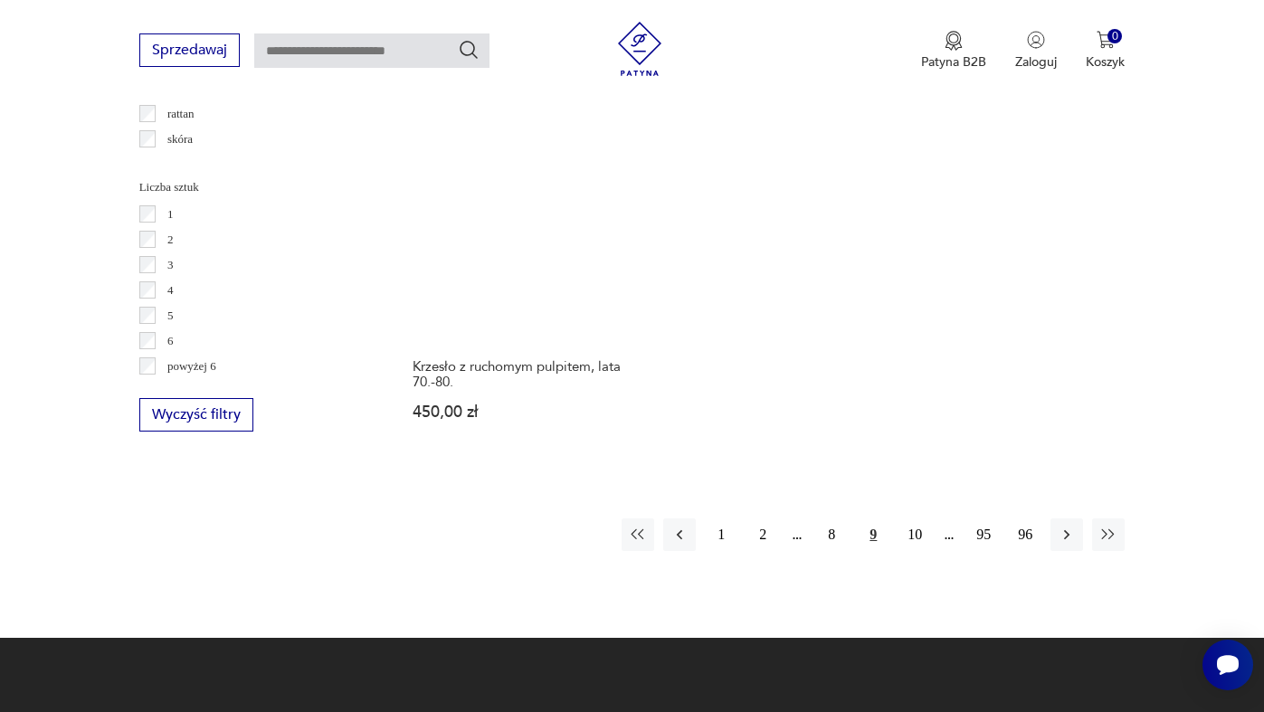
scroll to position [2750, 0]
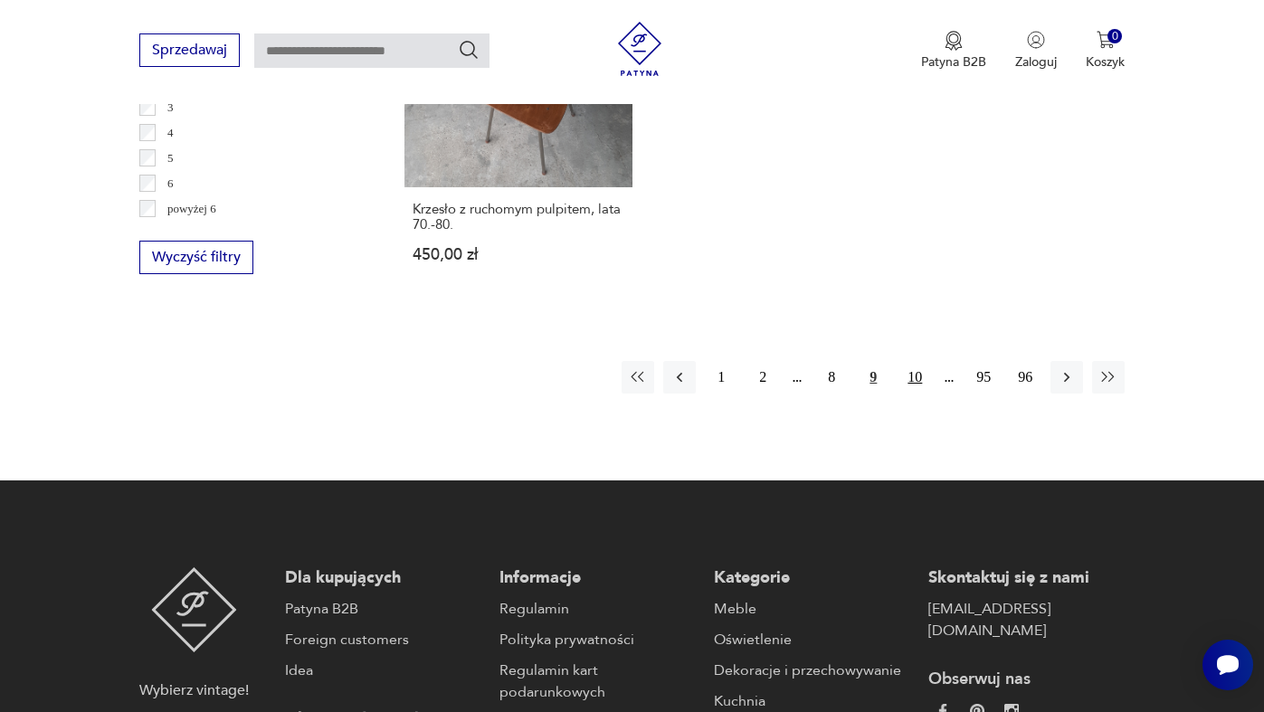
click at [914, 362] on button "10" at bounding box center [915, 377] width 33 height 33
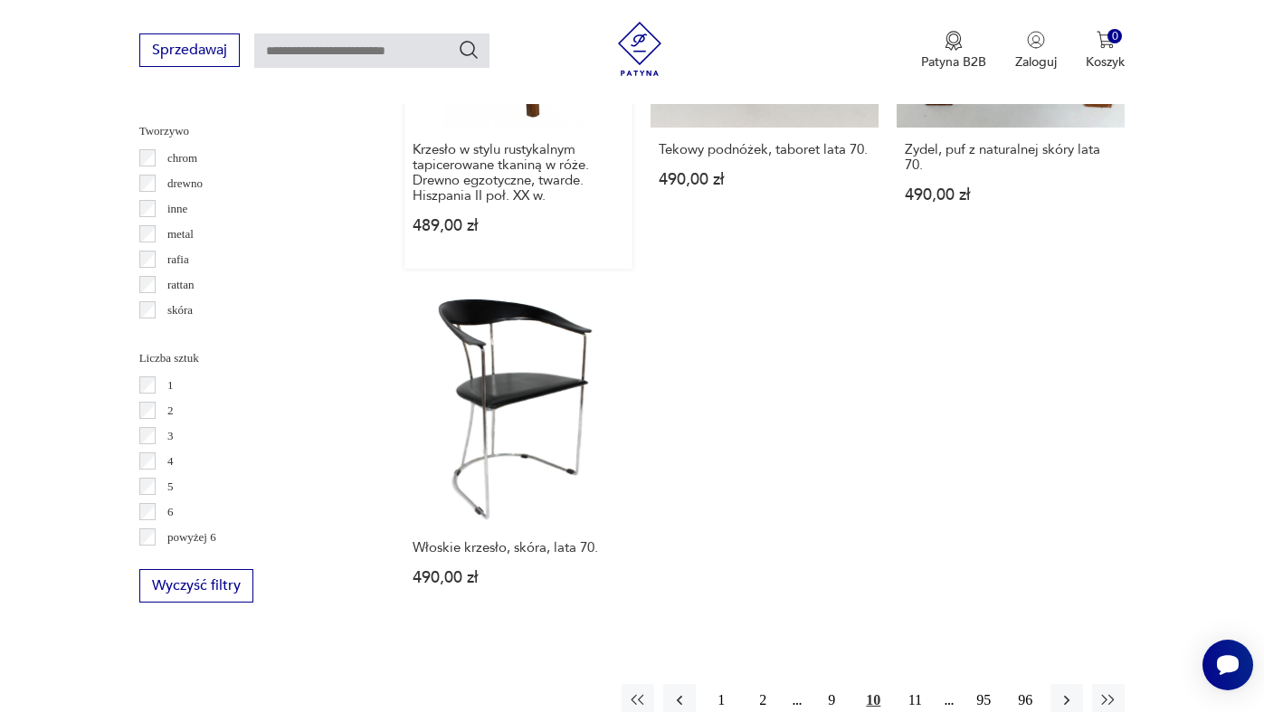
scroll to position [2541, 0]
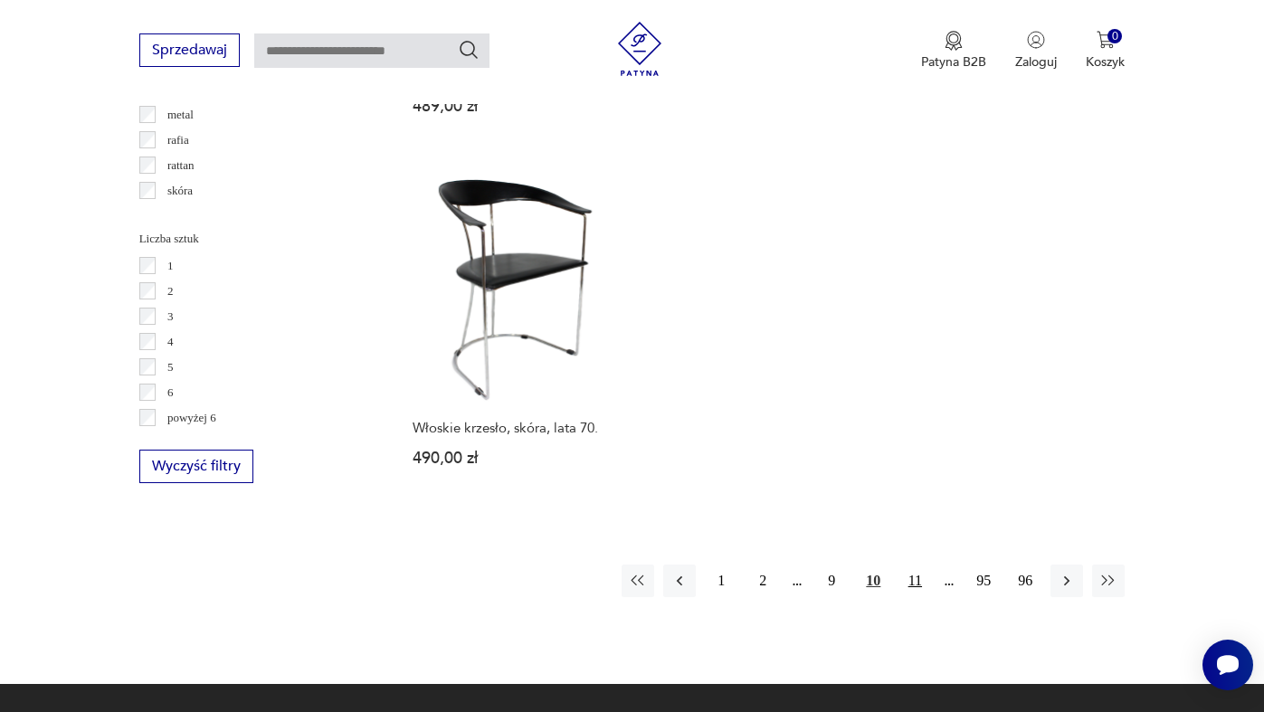
click at [916, 565] on button "11" at bounding box center [915, 581] width 33 height 33
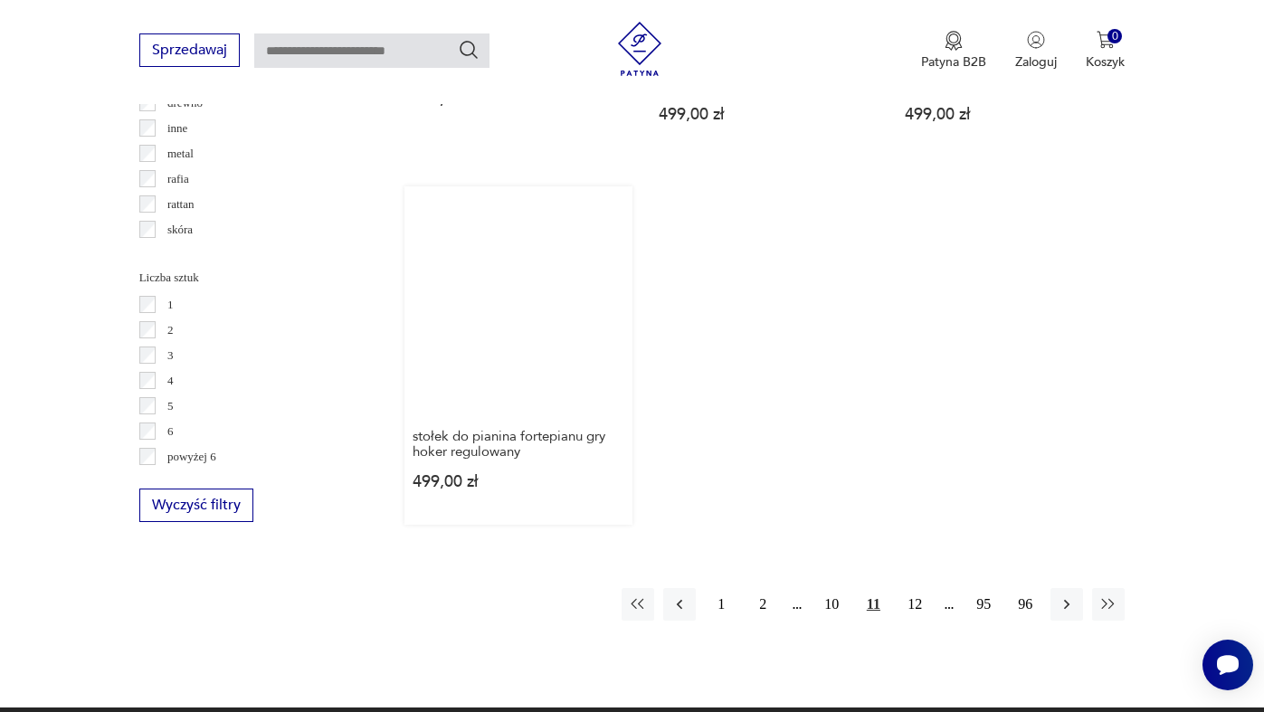
scroll to position [2520, 0]
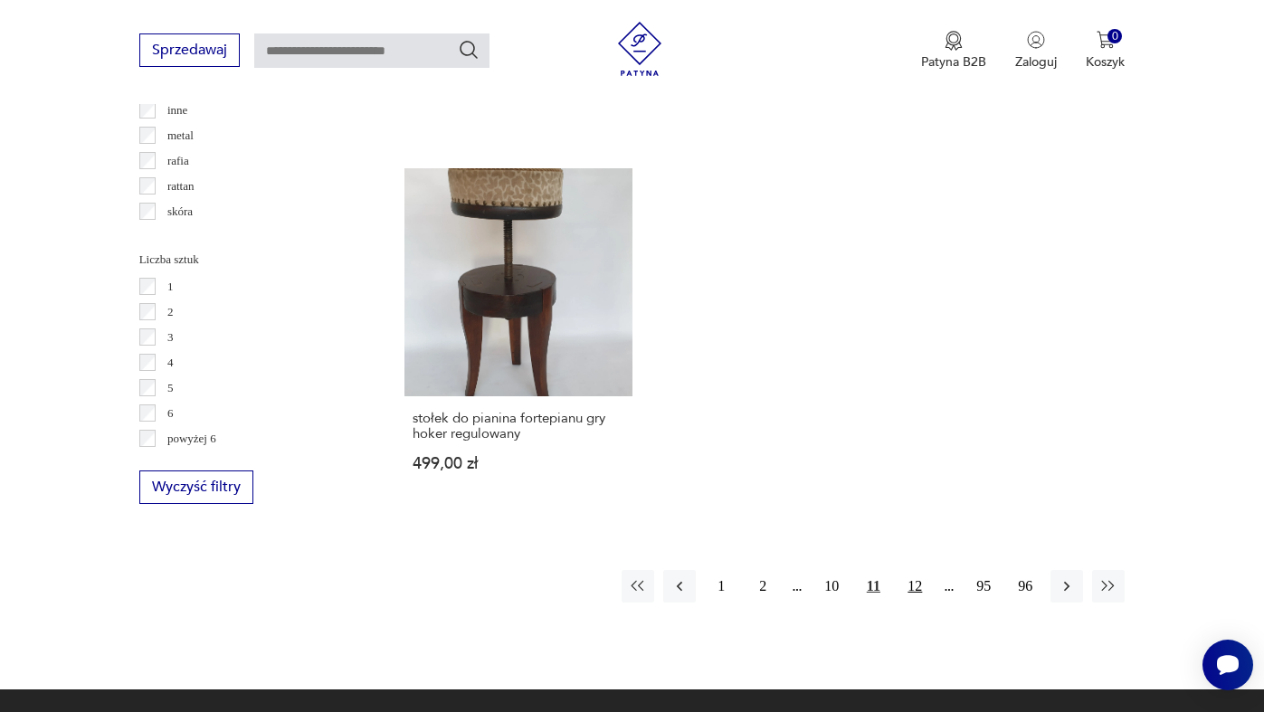
click at [922, 571] on button "12" at bounding box center [915, 586] width 33 height 33
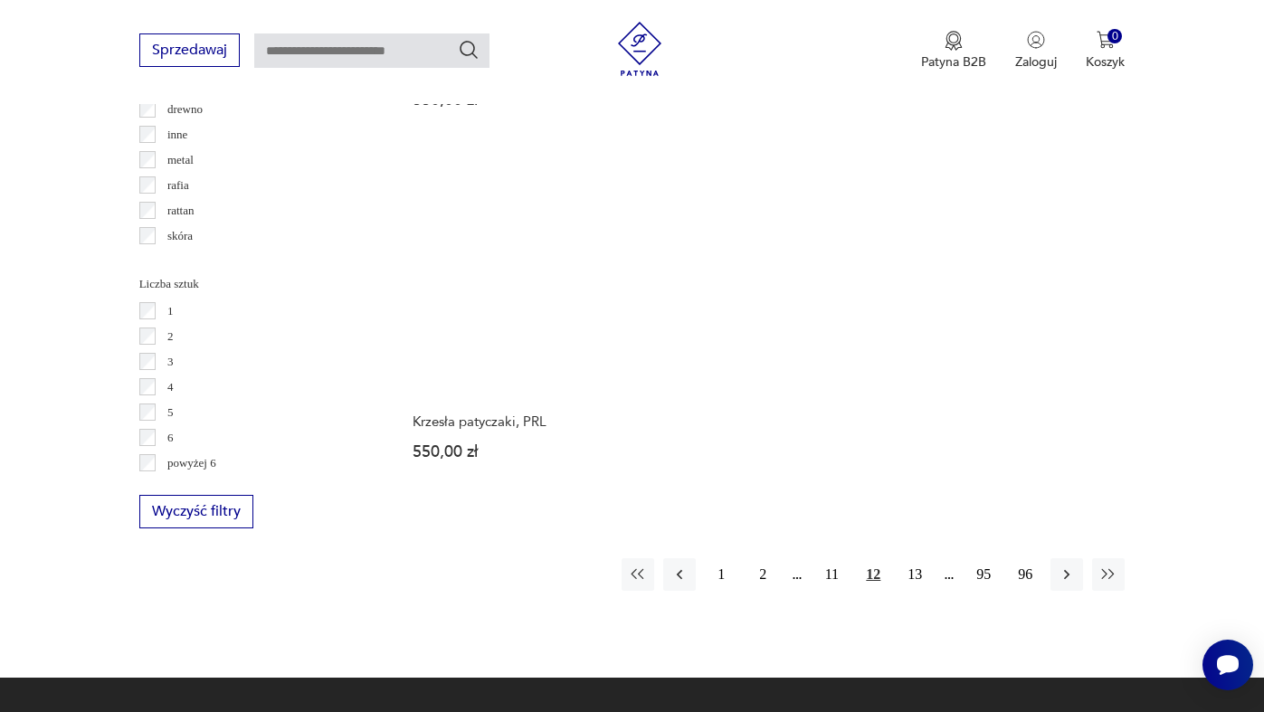
scroll to position [2571, 0]
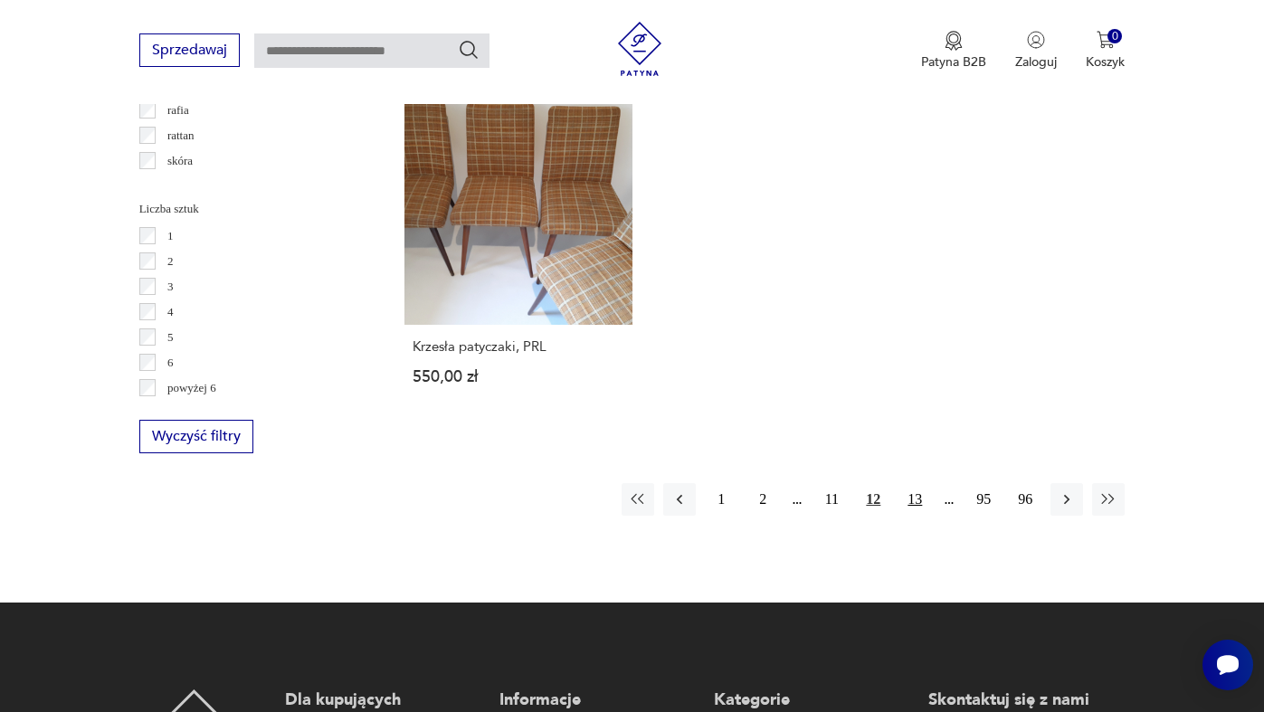
click at [921, 486] on button "13" at bounding box center [915, 499] width 33 height 33
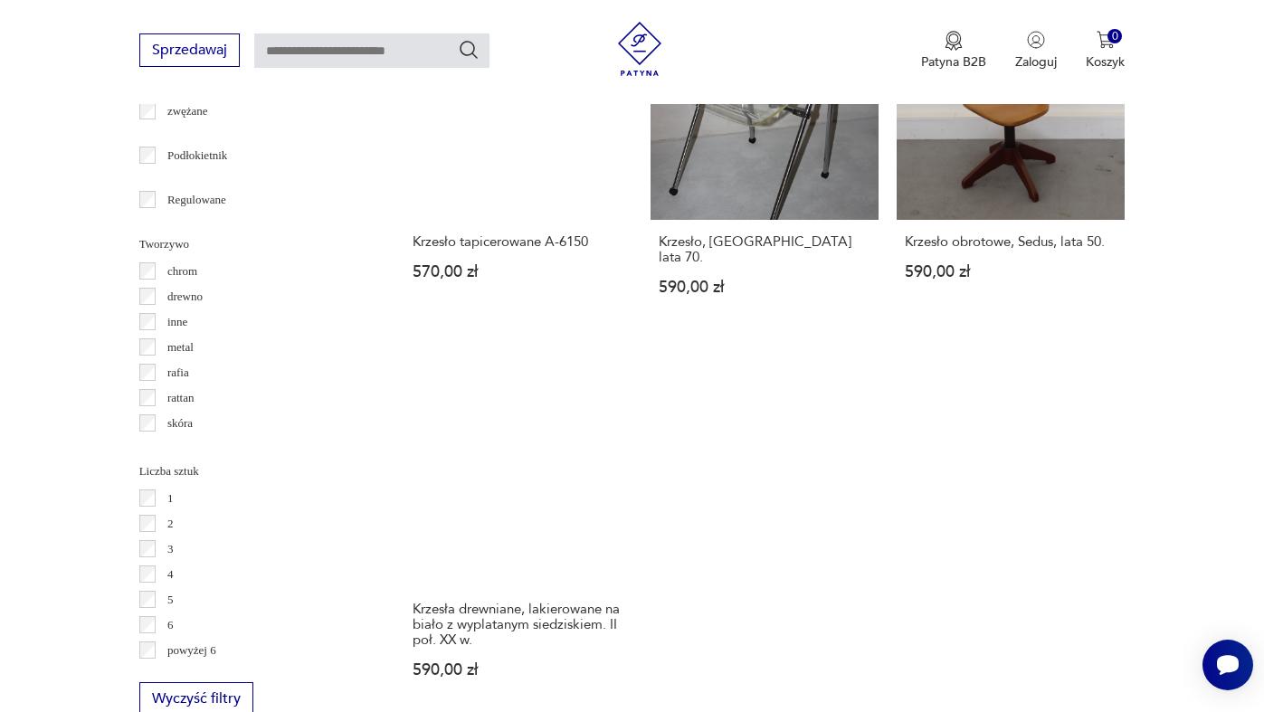
scroll to position [2442, 0]
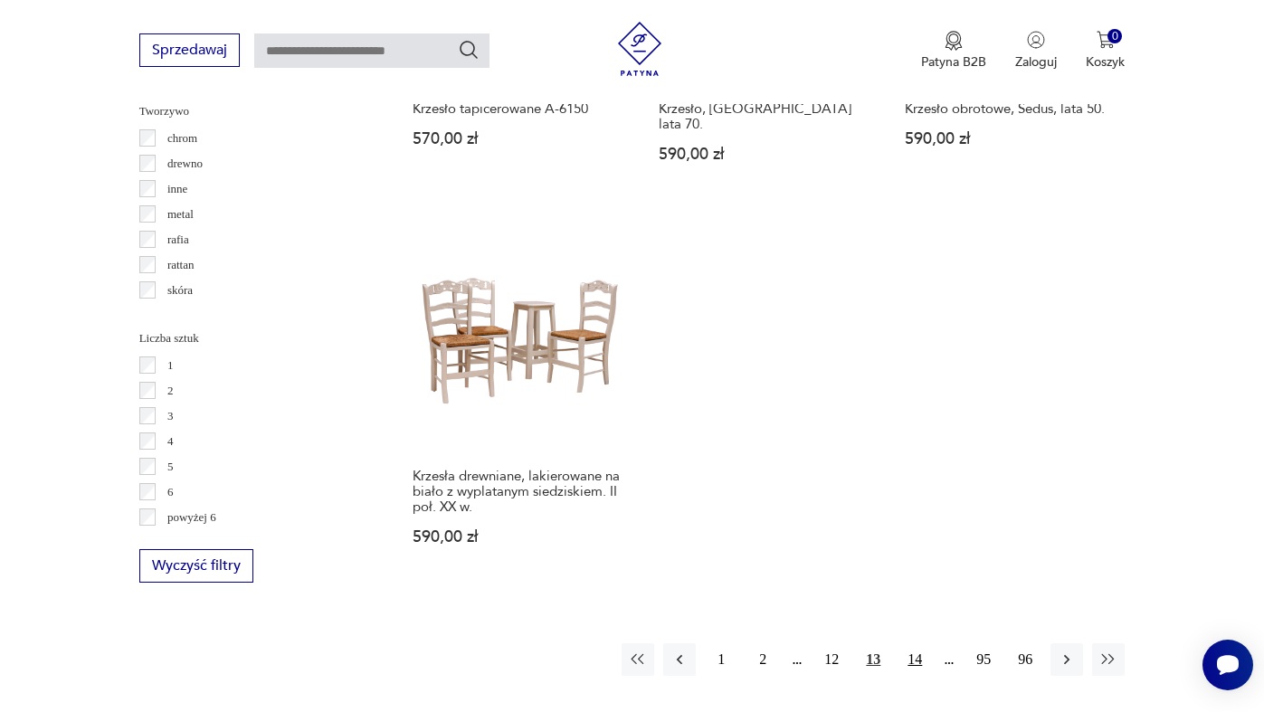
click at [922, 643] on button "14" at bounding box center [915, 659] width 33 height 33
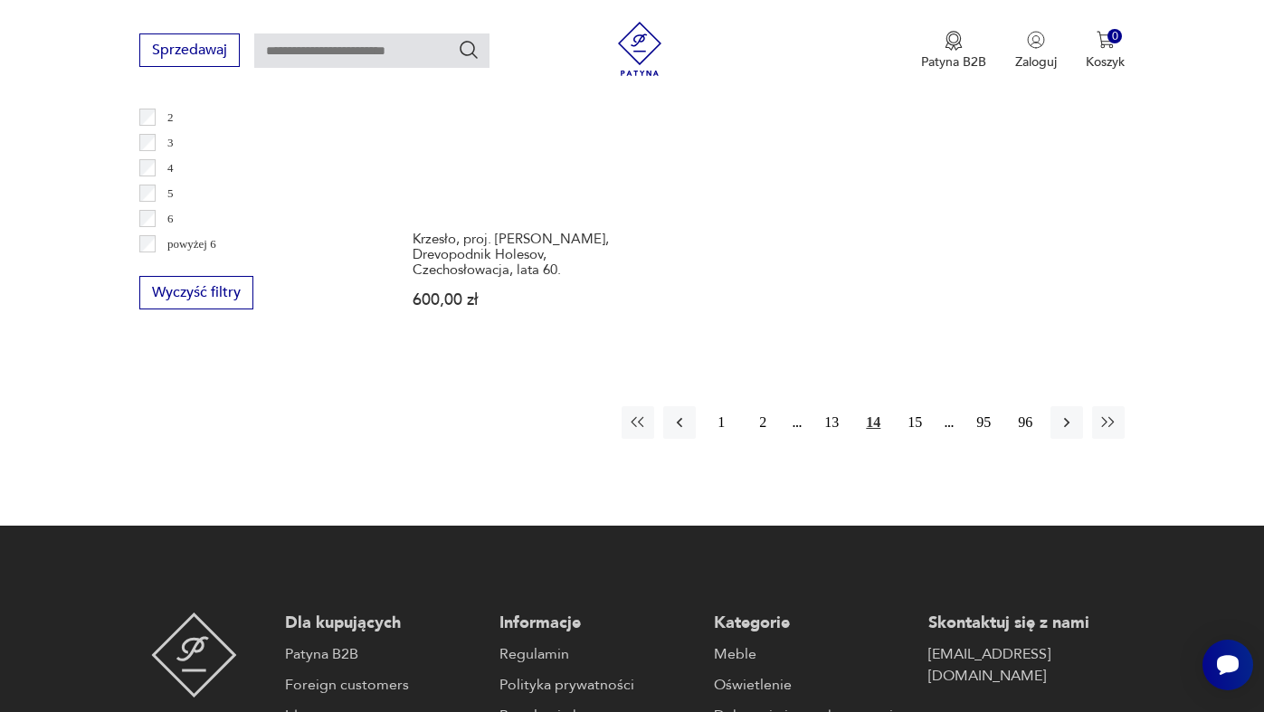
scroll to position [2828, 0]
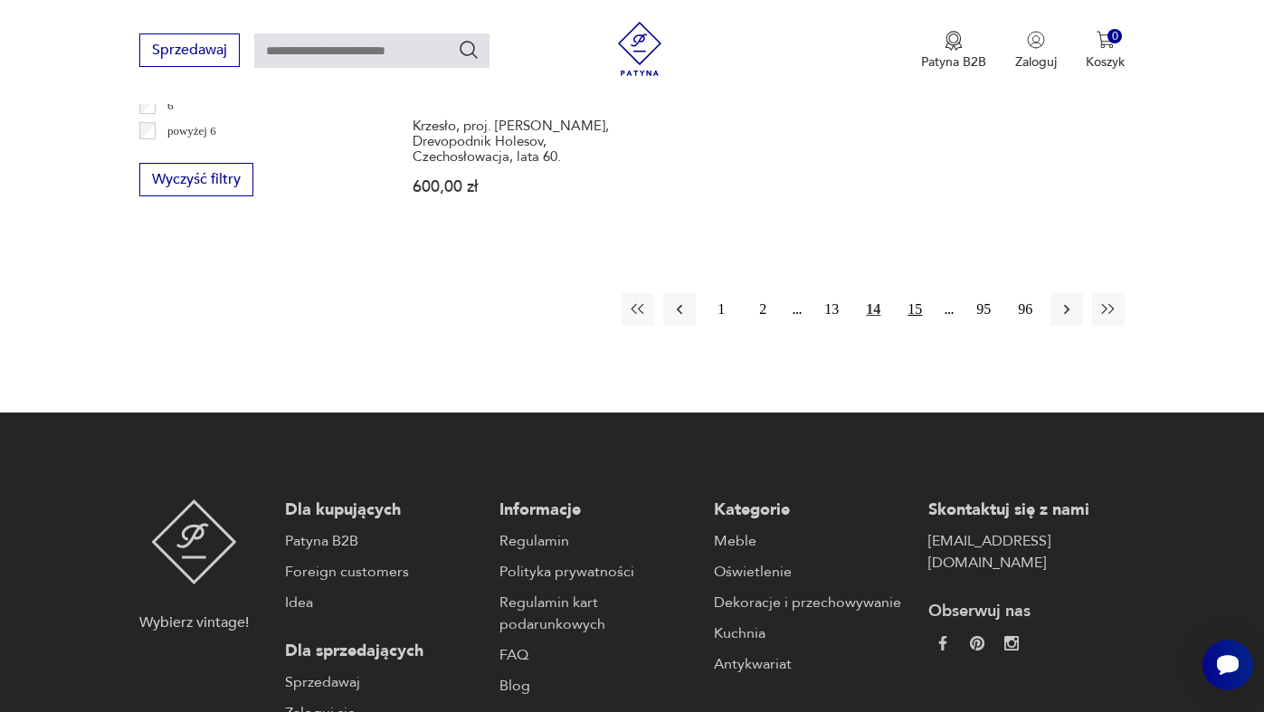
click at [913, 293] on button "15" at bounding box center [915, 309] width 33 height 33
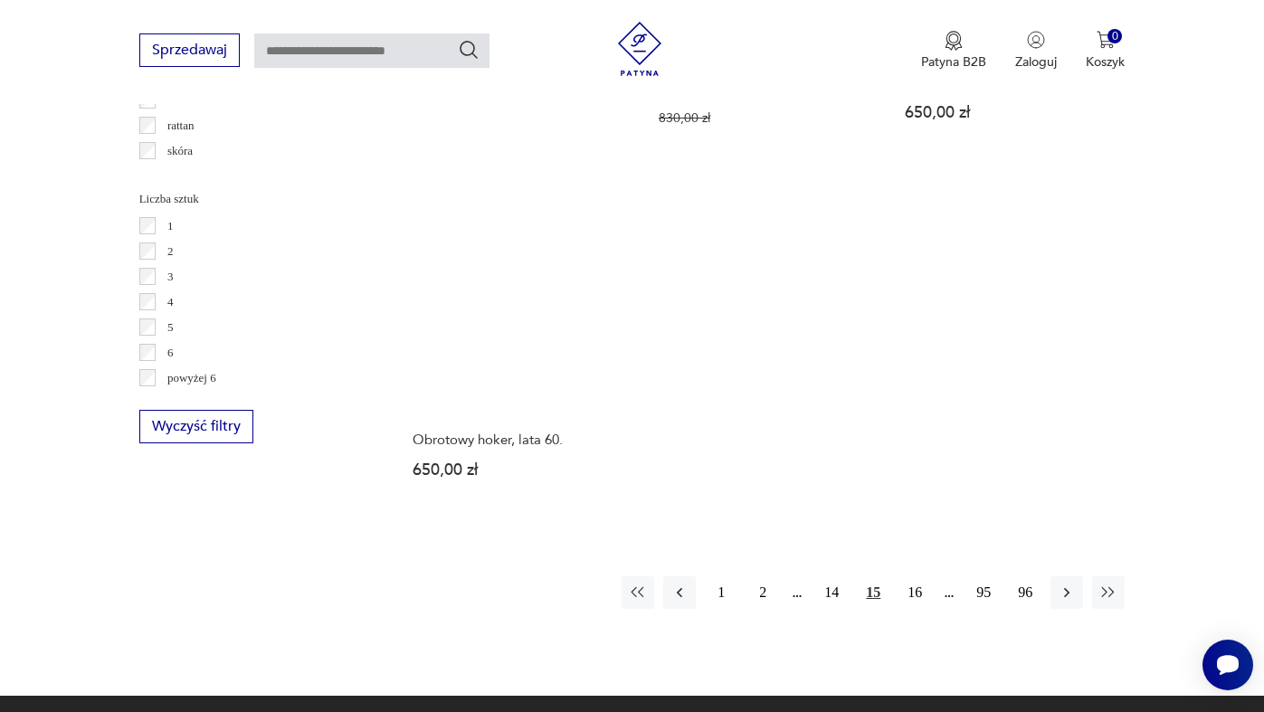
scroll to position [2544, 0]
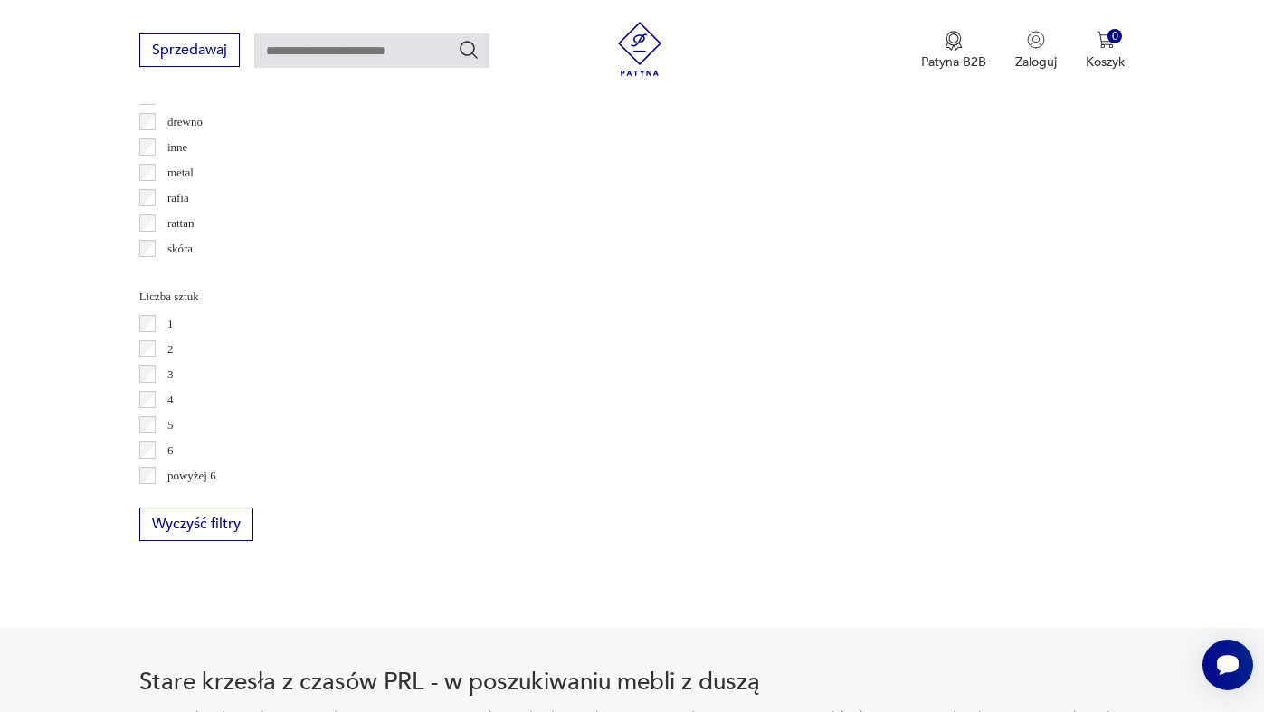
scroll to position [2507, 0]
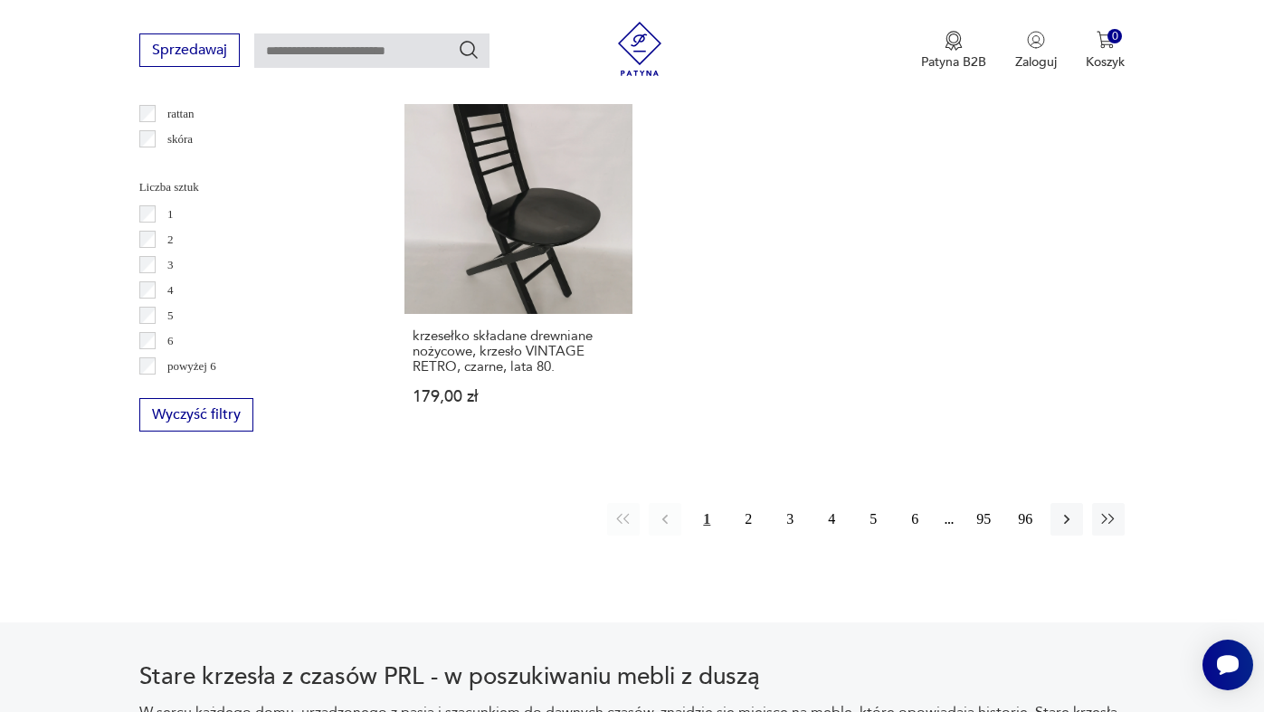
scroll to position [2573, 0]
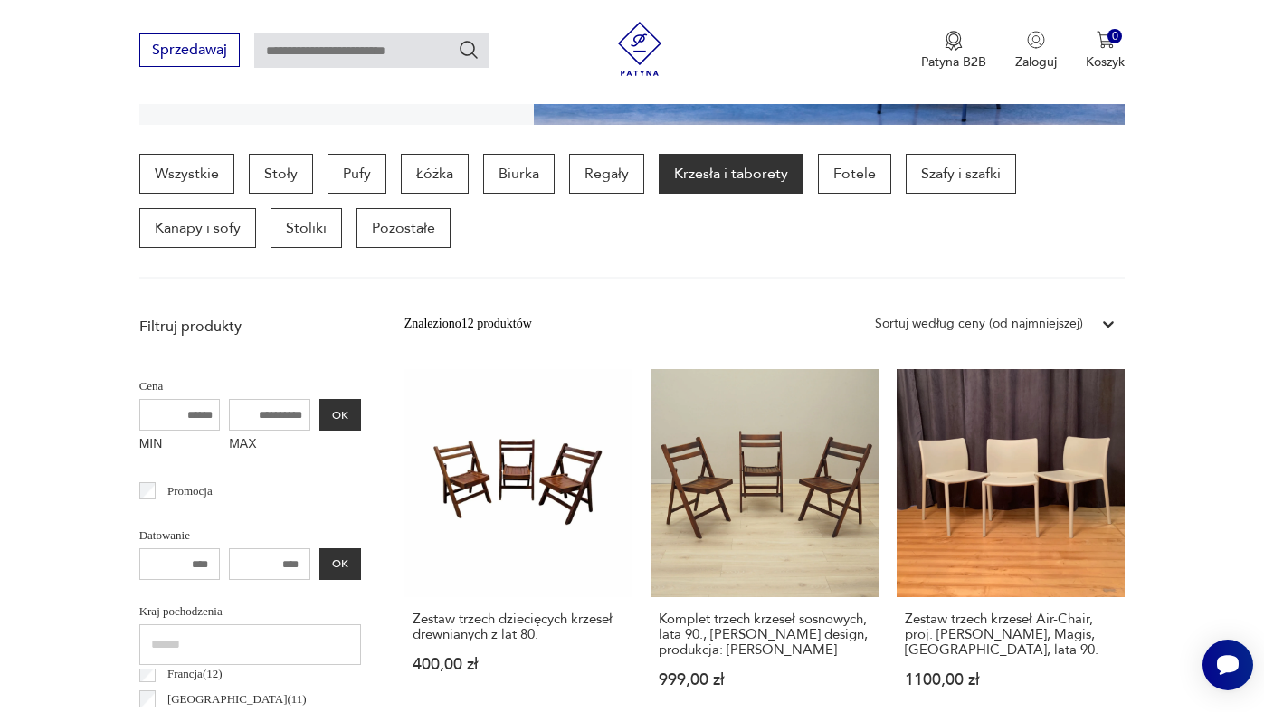
scroll to position [376, 0]
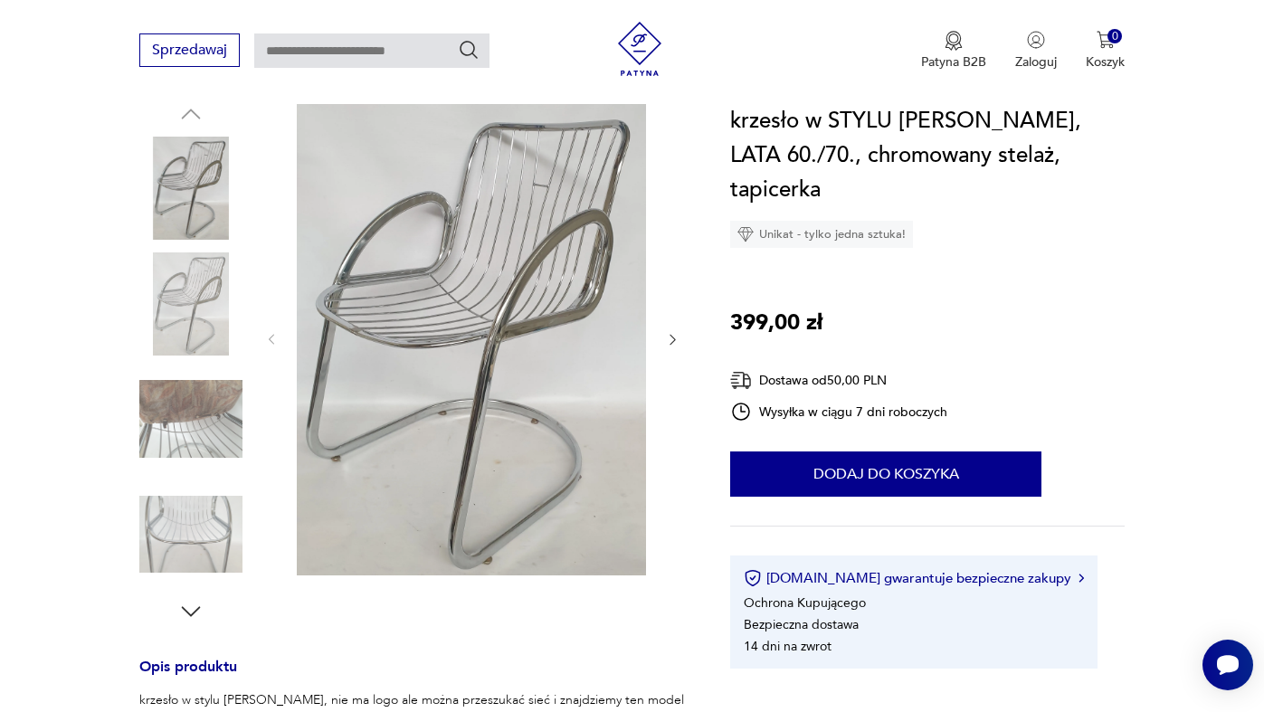
scroll to position [159, 0]
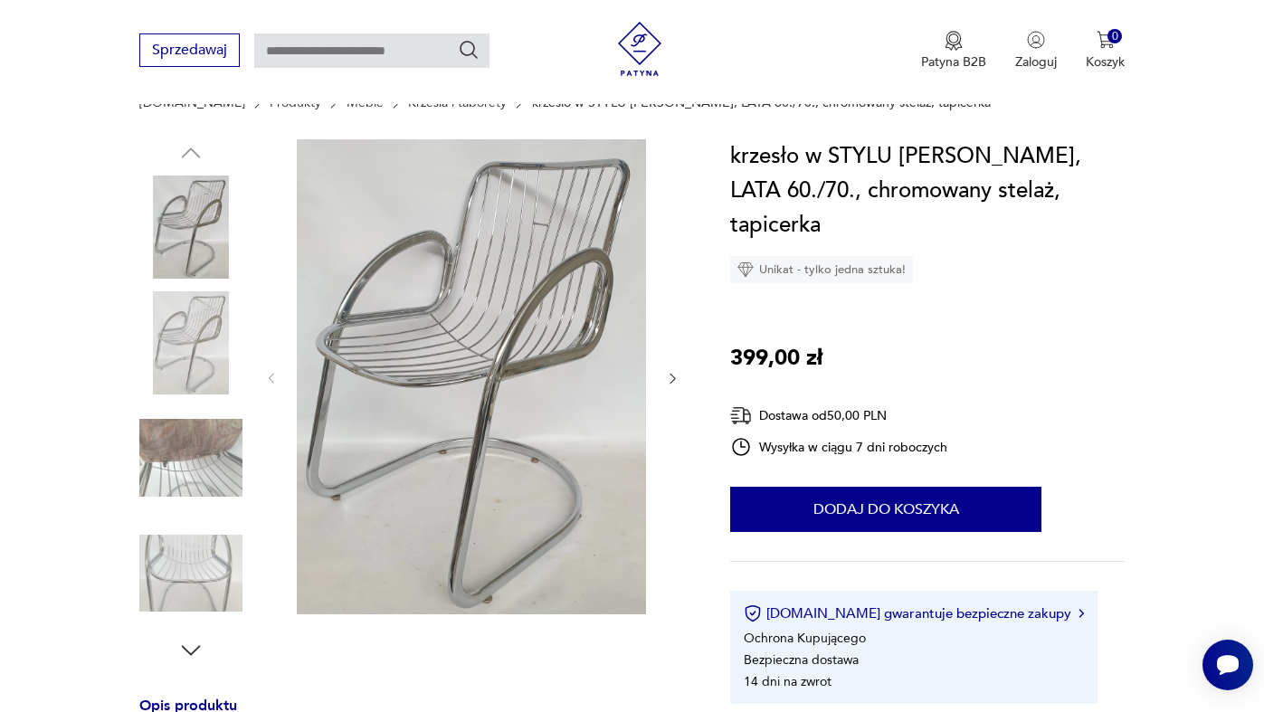
click at [178, 336] on img at bounding box center [190, 342] width 103 height 103
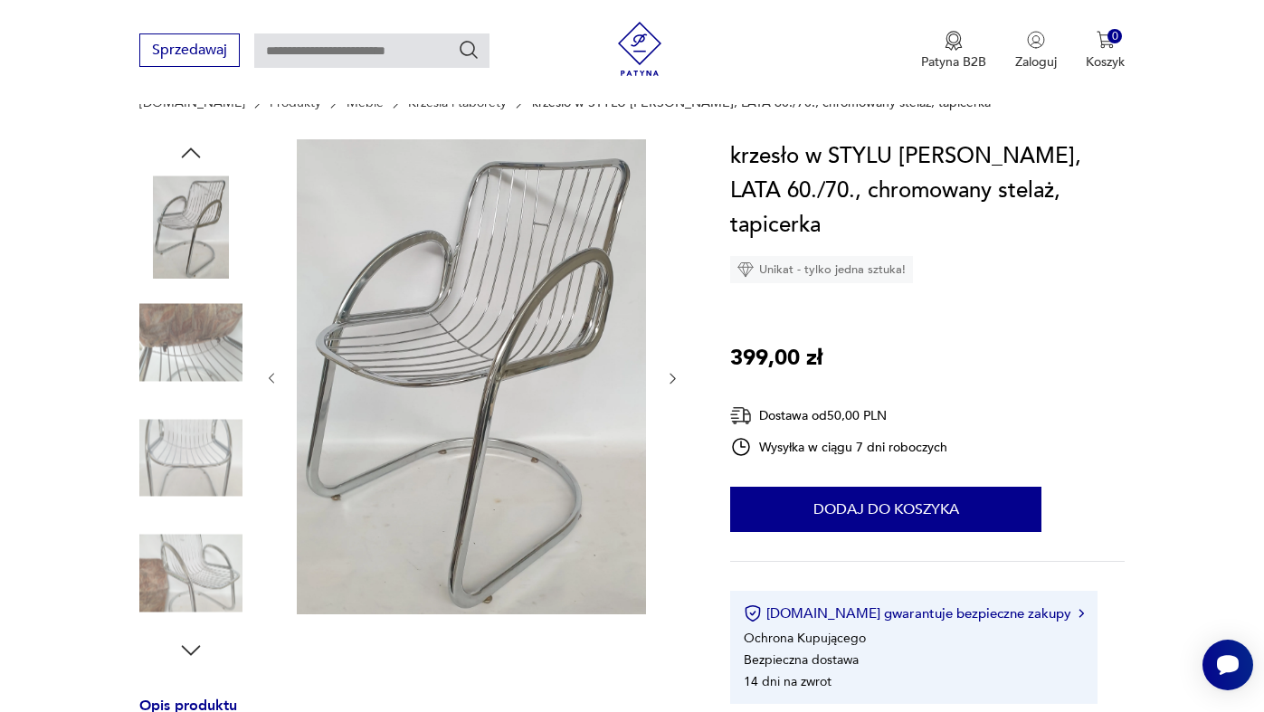
click at [191, 356] on img at bounding box center [190, 342] width 103 height 103
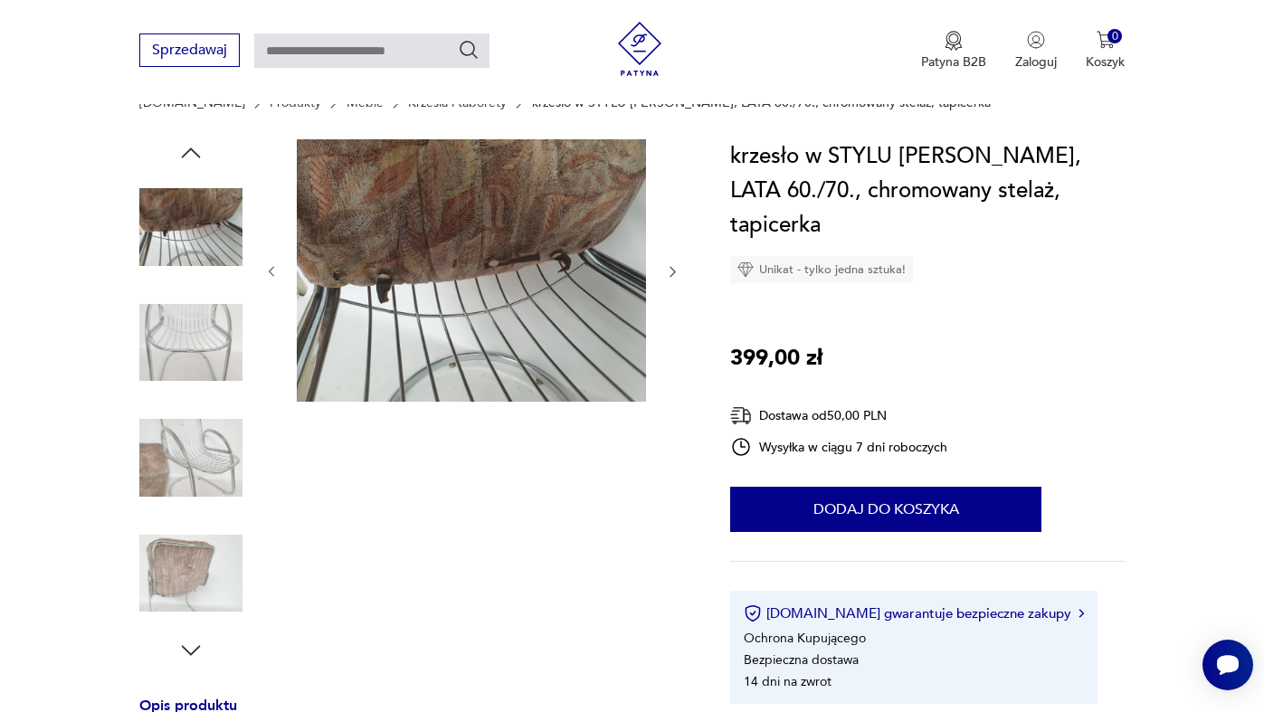
click at [192, 345] on img at bounding box center [190, 342] width 103 height 103
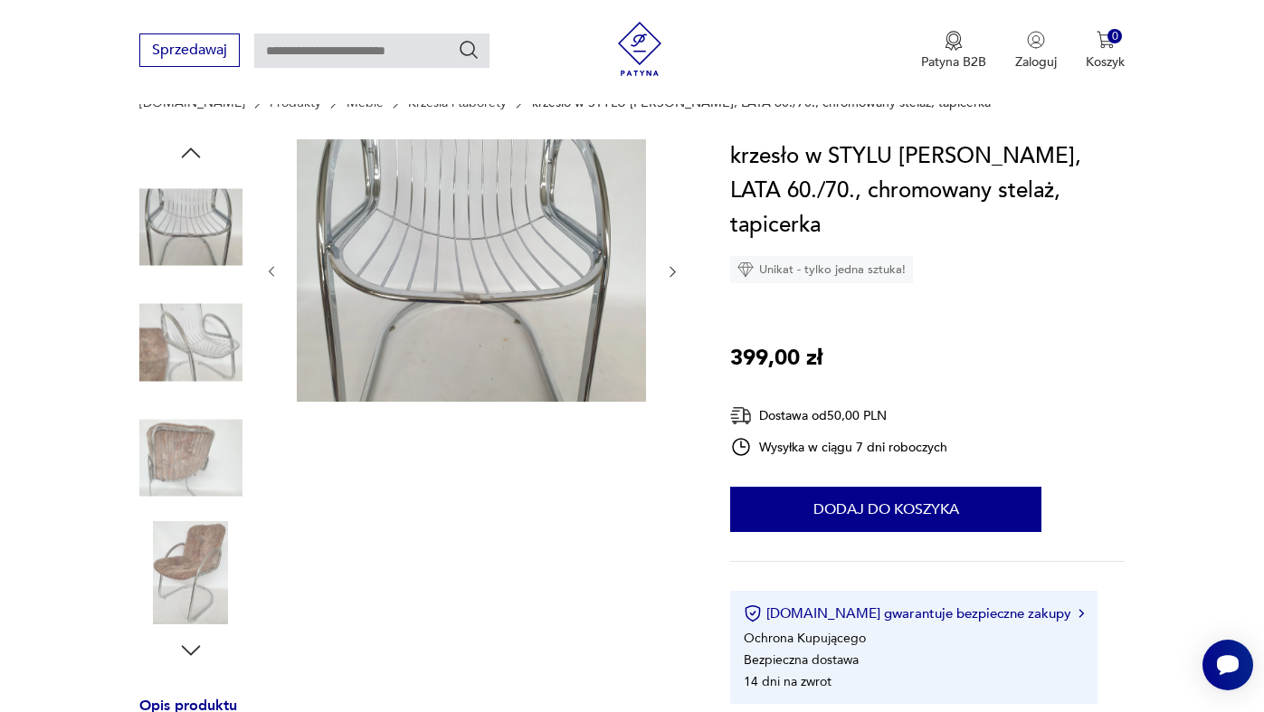
click at [205, 388] on img at bounding box center [190, 342] width 103 height 103
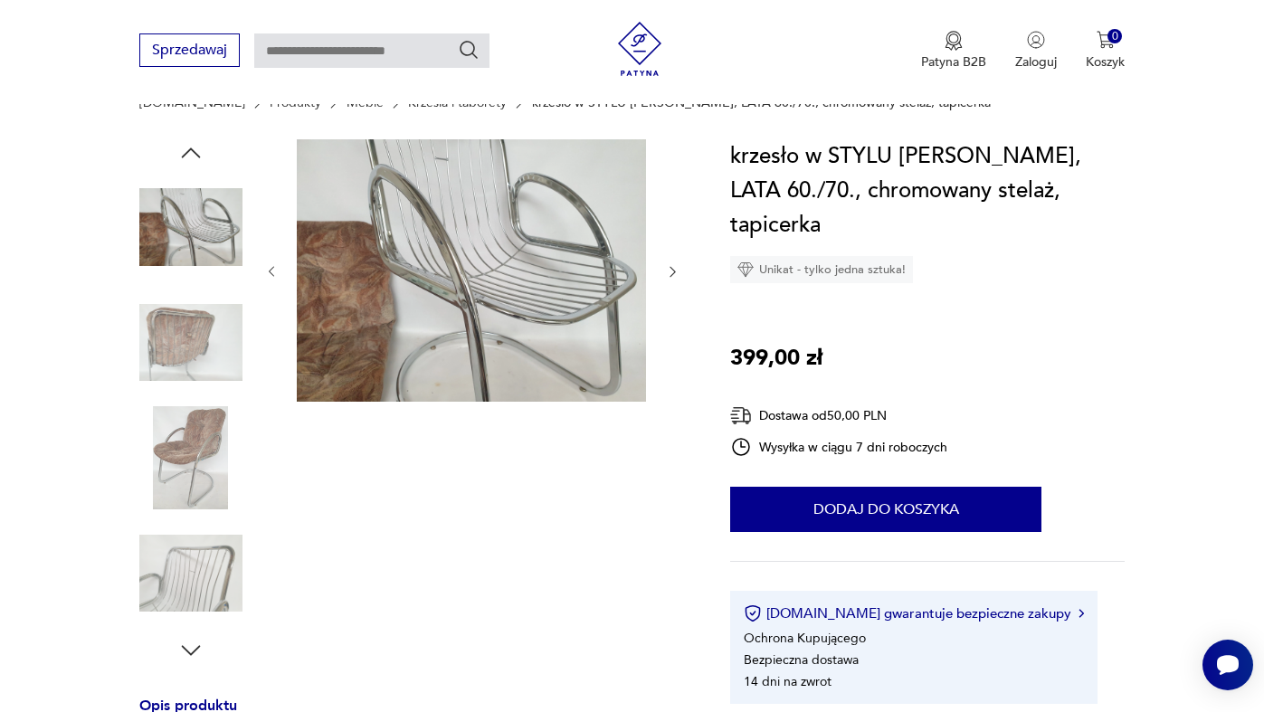
click at [186, 346] on img at bounding box center [190, 342] width 103 height 103
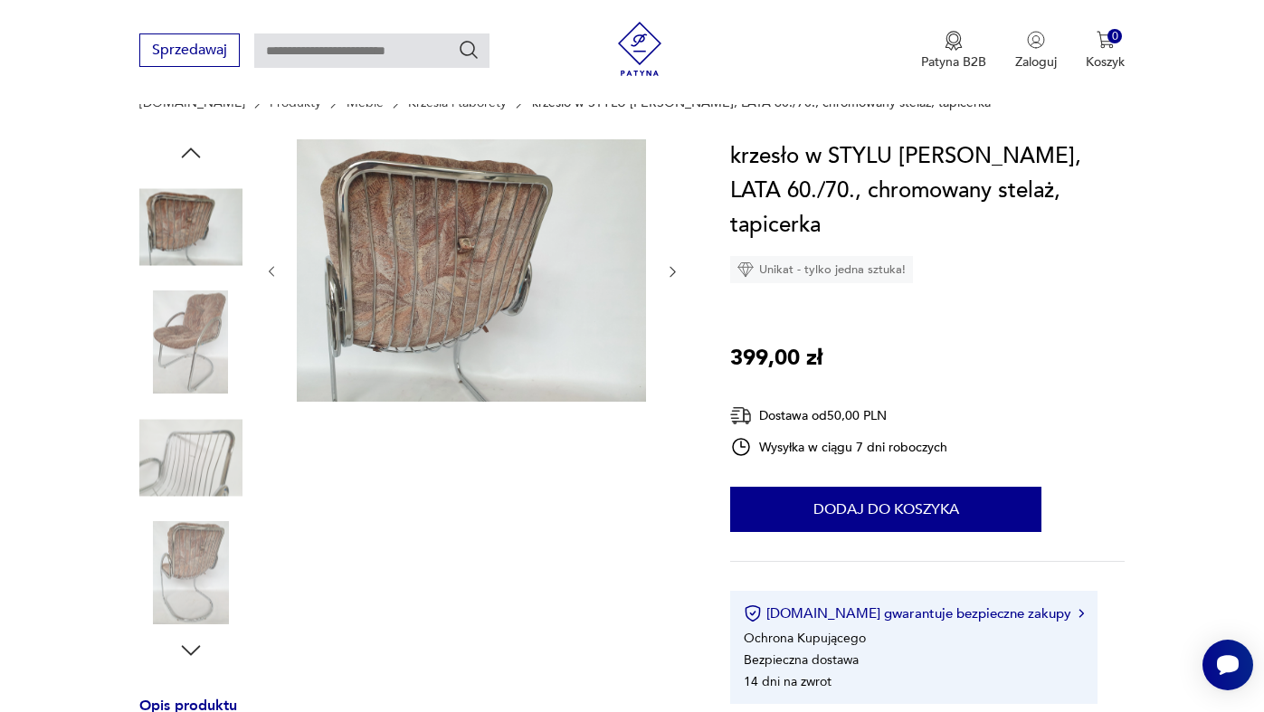
click at [199, 400] on div at bounding box center [190, 402] width 103 height 453
click at [199, 469] on img at bounding box center [190, 457] width 103 height 103
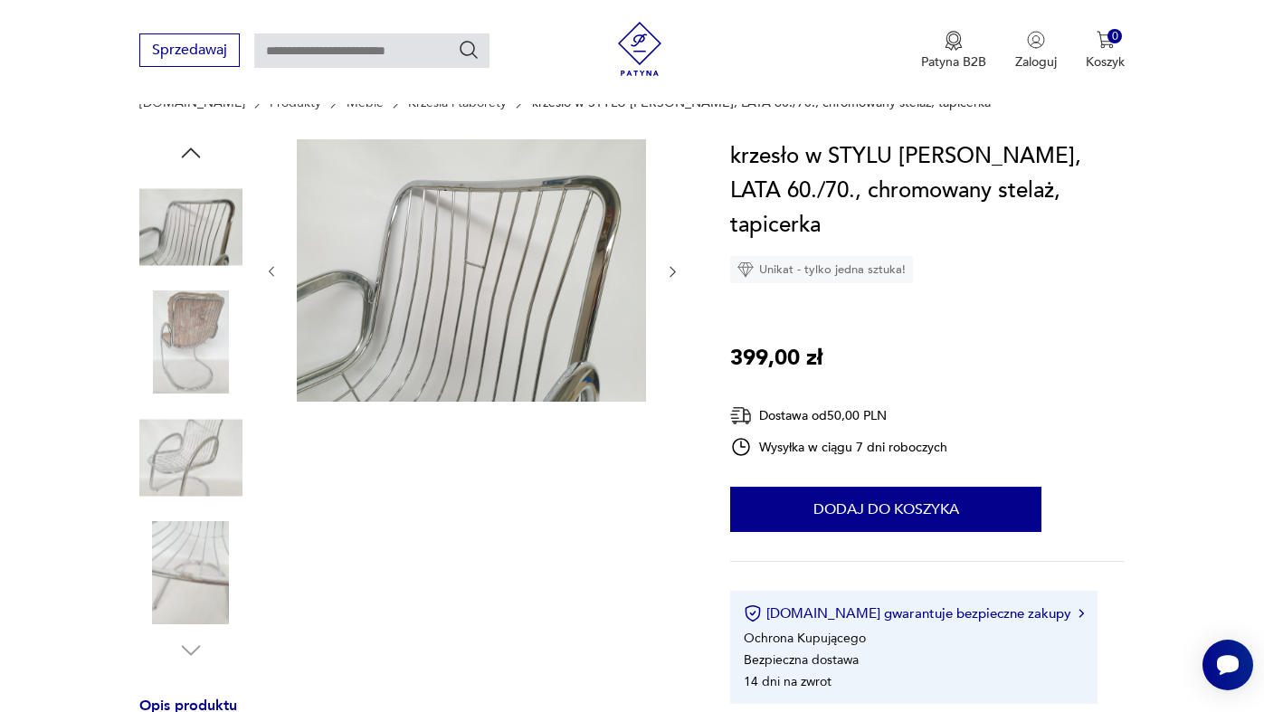
click at [187, 340] on img at bounding box center [190, 342] width 103 height 103
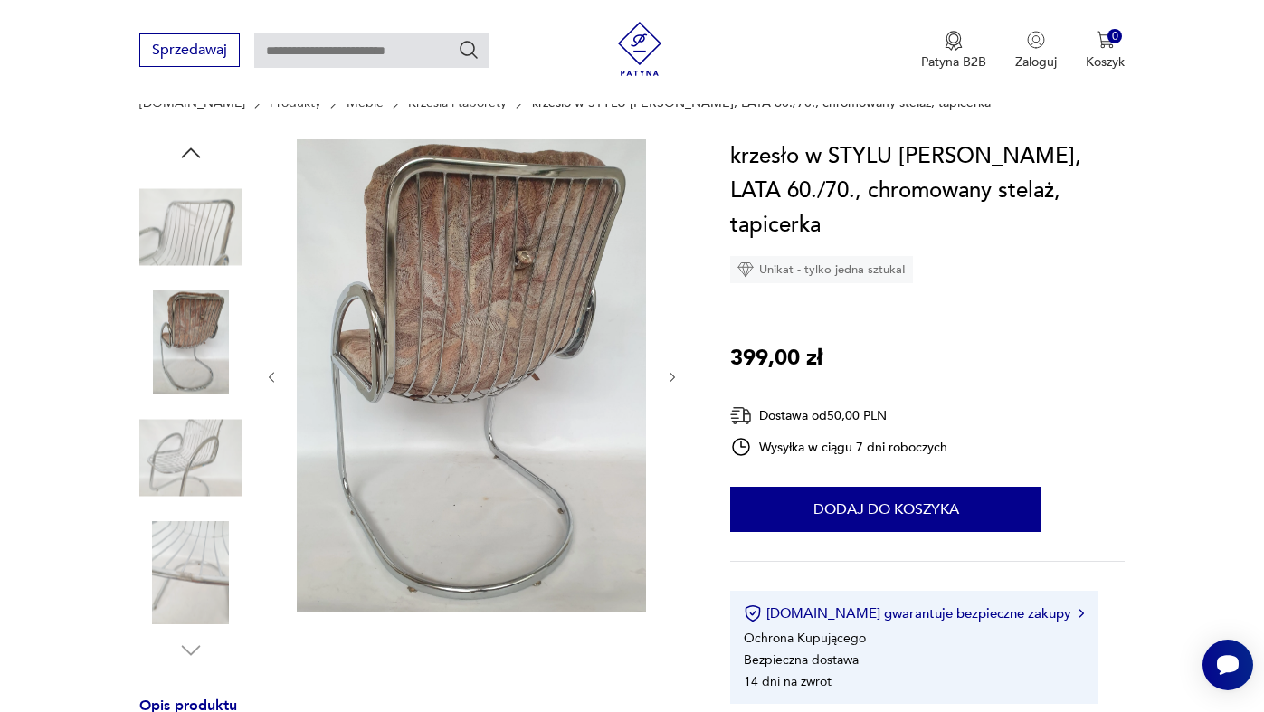
click at [183, 474] on img at bounding box center [190, 457] width 103 height 103
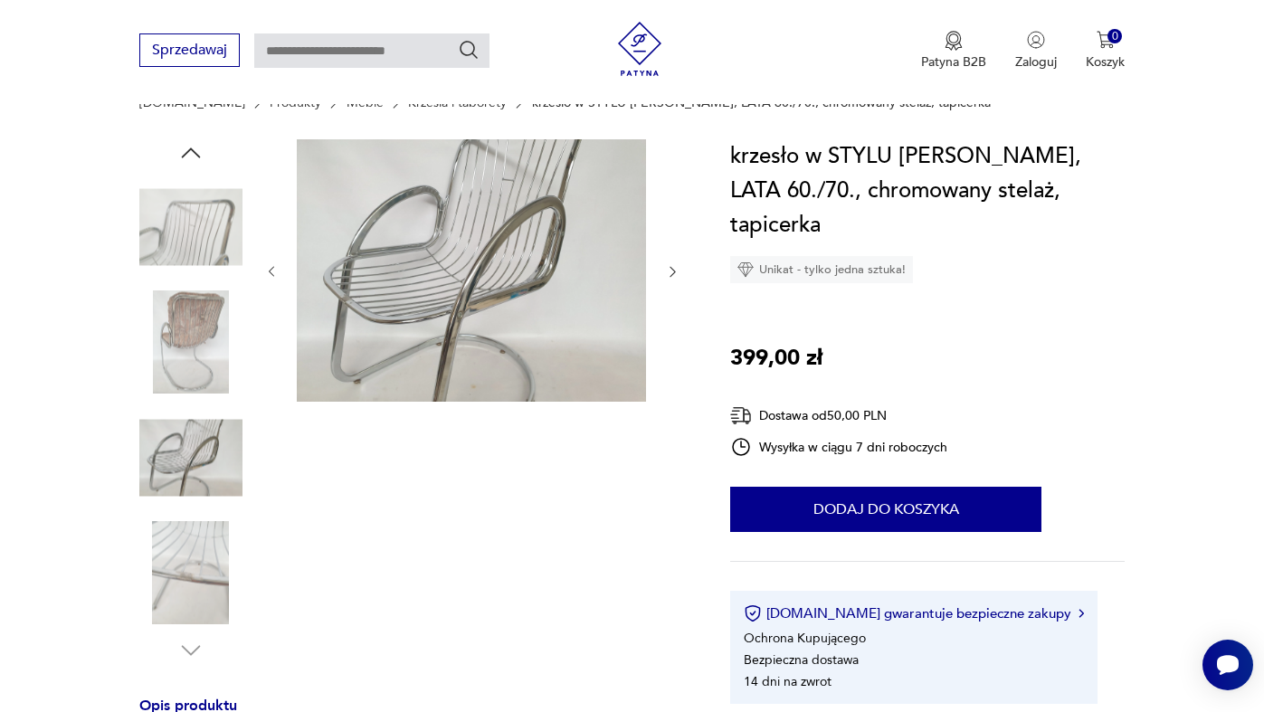
click at [210, 556] on img at bounding box center [190, 573] width 103 height 103
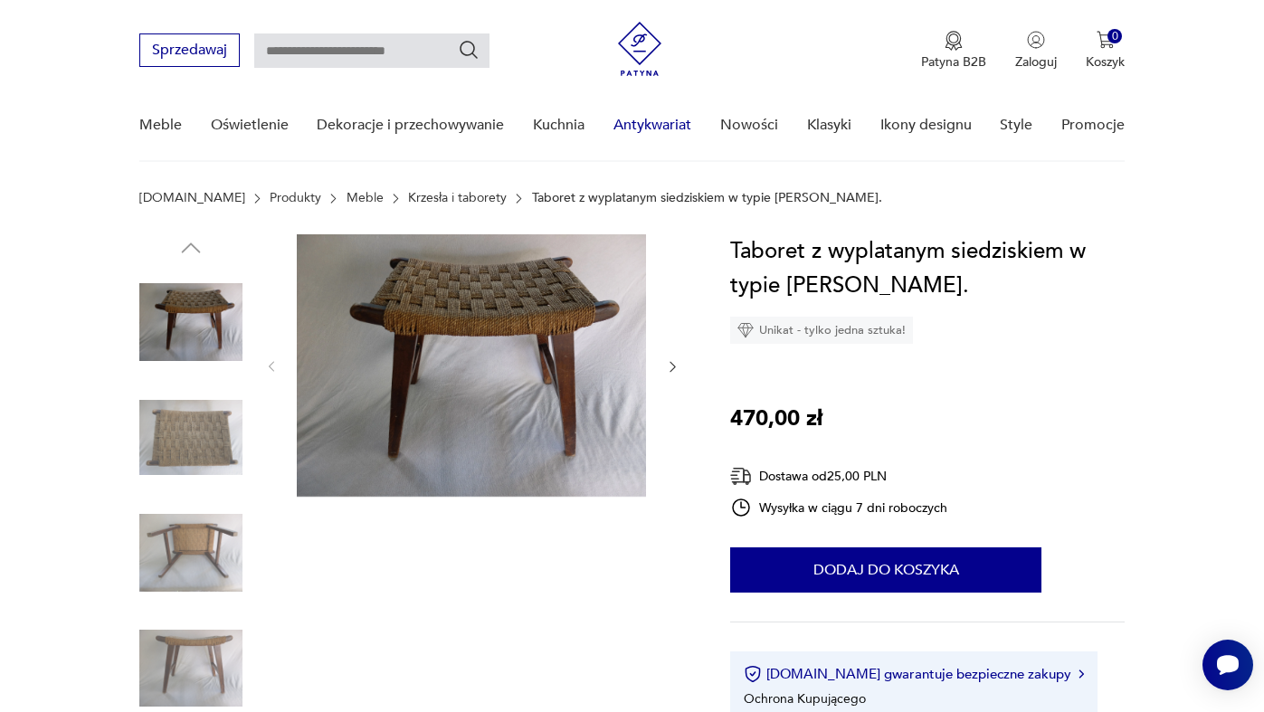
scroll to position [244, 0]
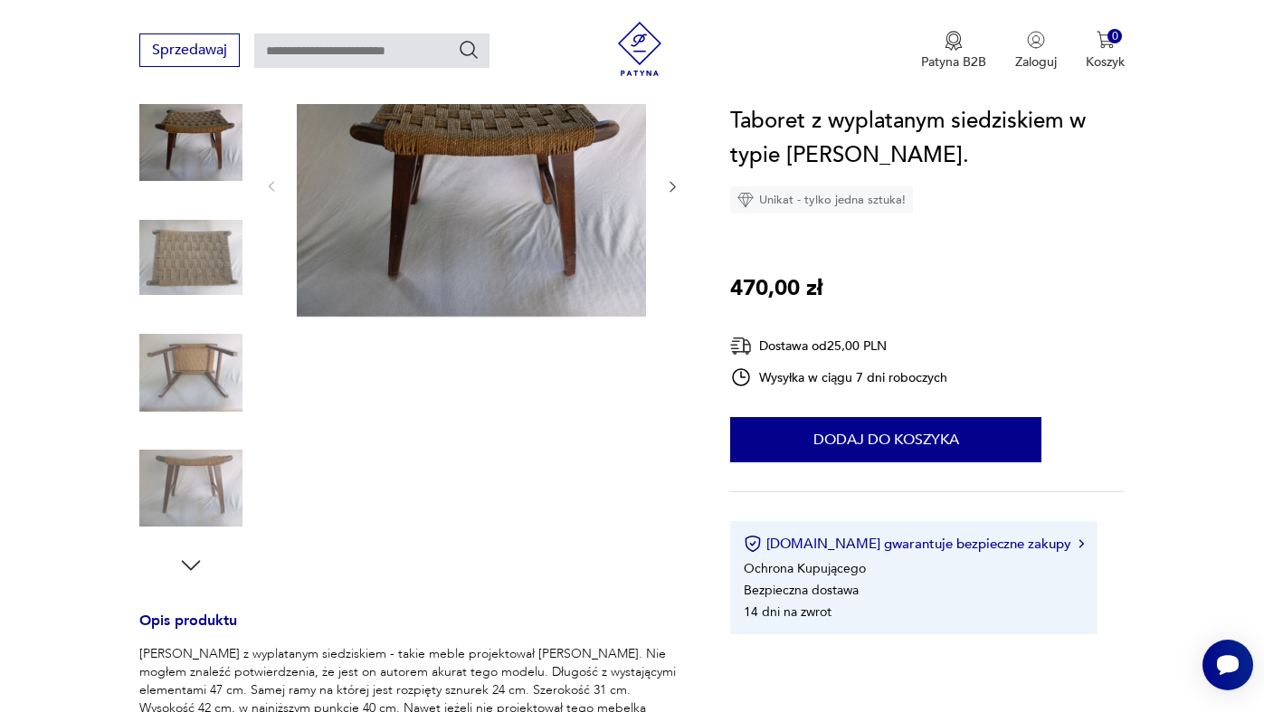
click at [180, 249] on img at bounding box center [190, 257] width 103 height 103
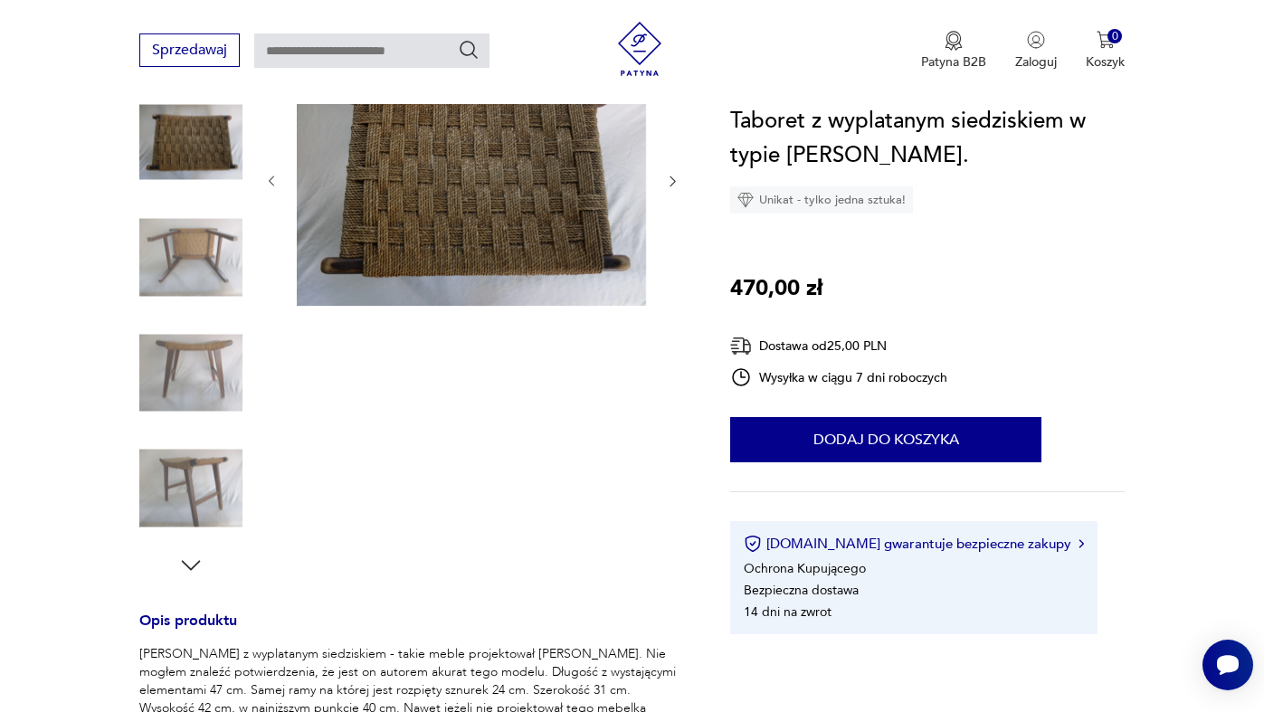
click at [191, 245] on img at bounding box center [190, 257] width 103 height 103
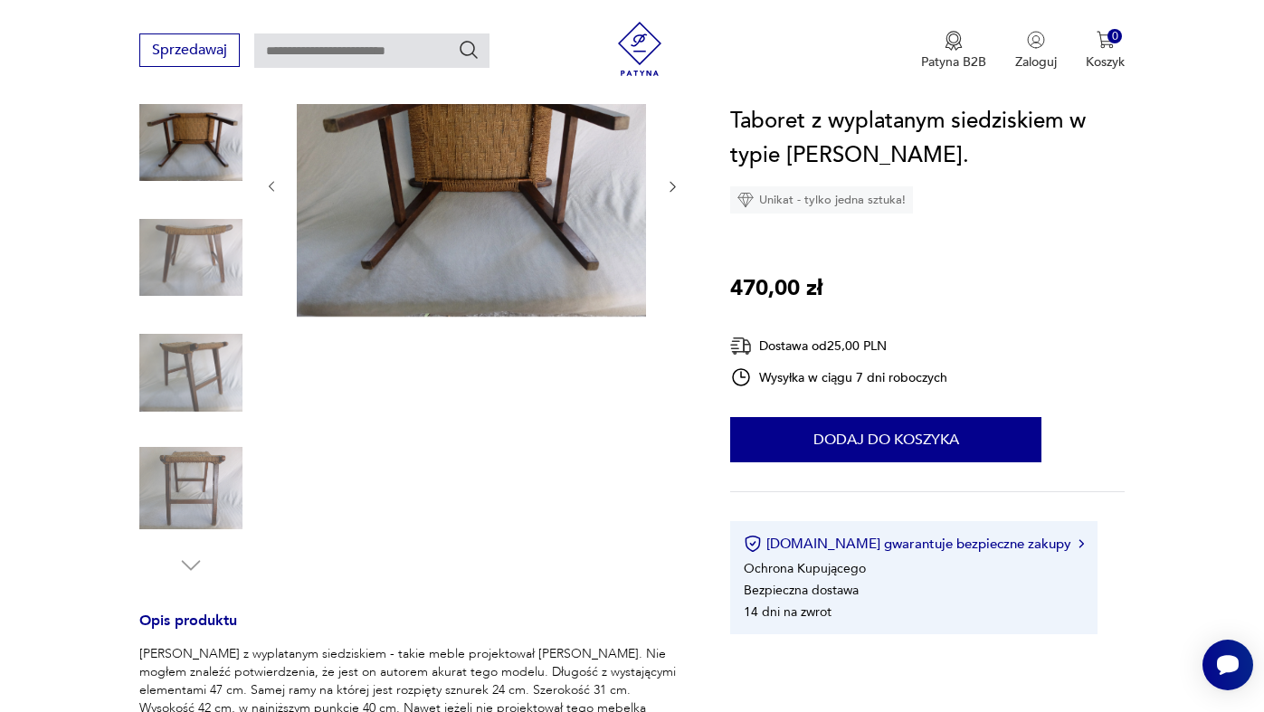
click at [203, 306] on img at bounding box center [190, 257] width 103 height 103
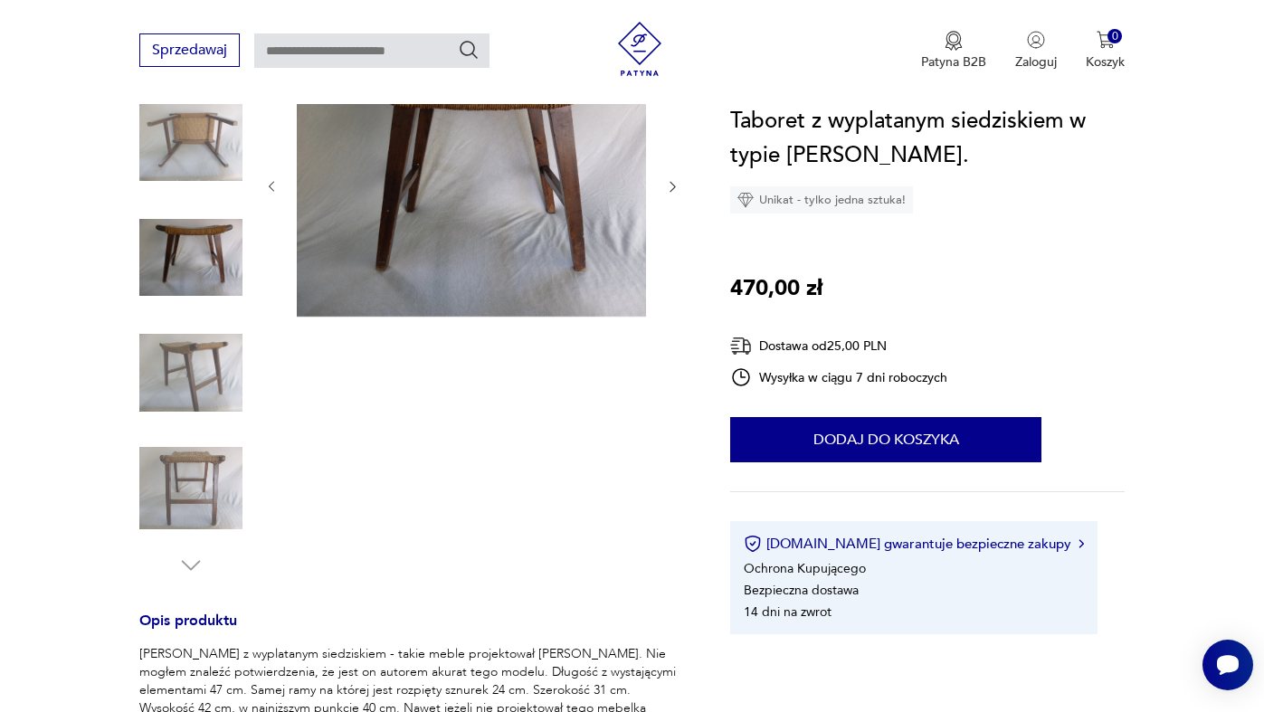
click at [208, 366] on img at bounding box center [190, 372] width 103 height 103
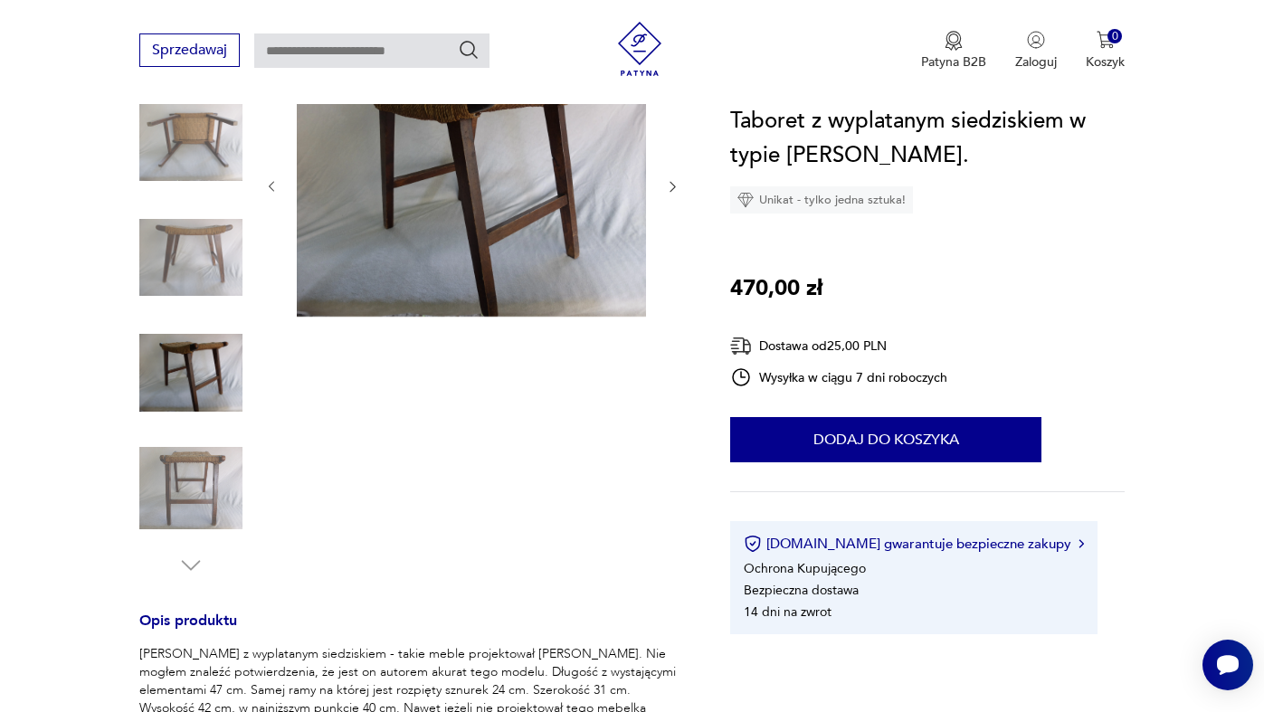
click at [208, 457] on img at bounding box center [190, 488] width 103 height 103
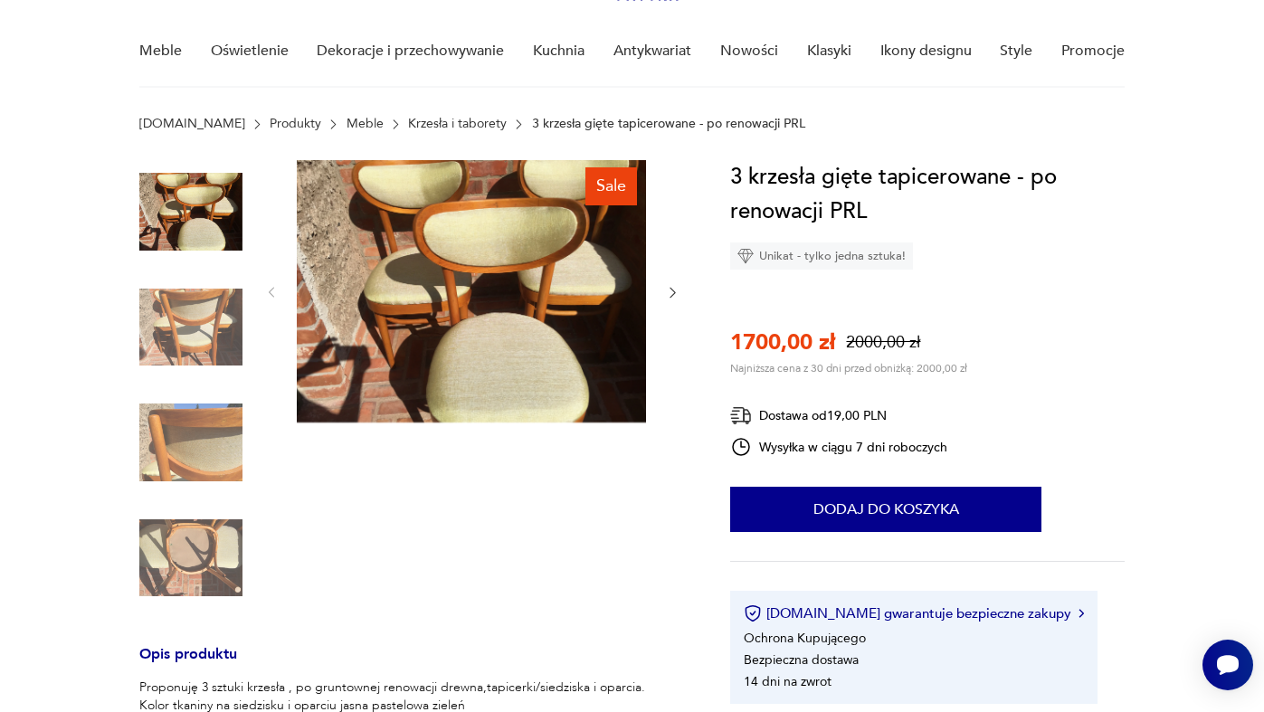
scroll to position [152, 0]
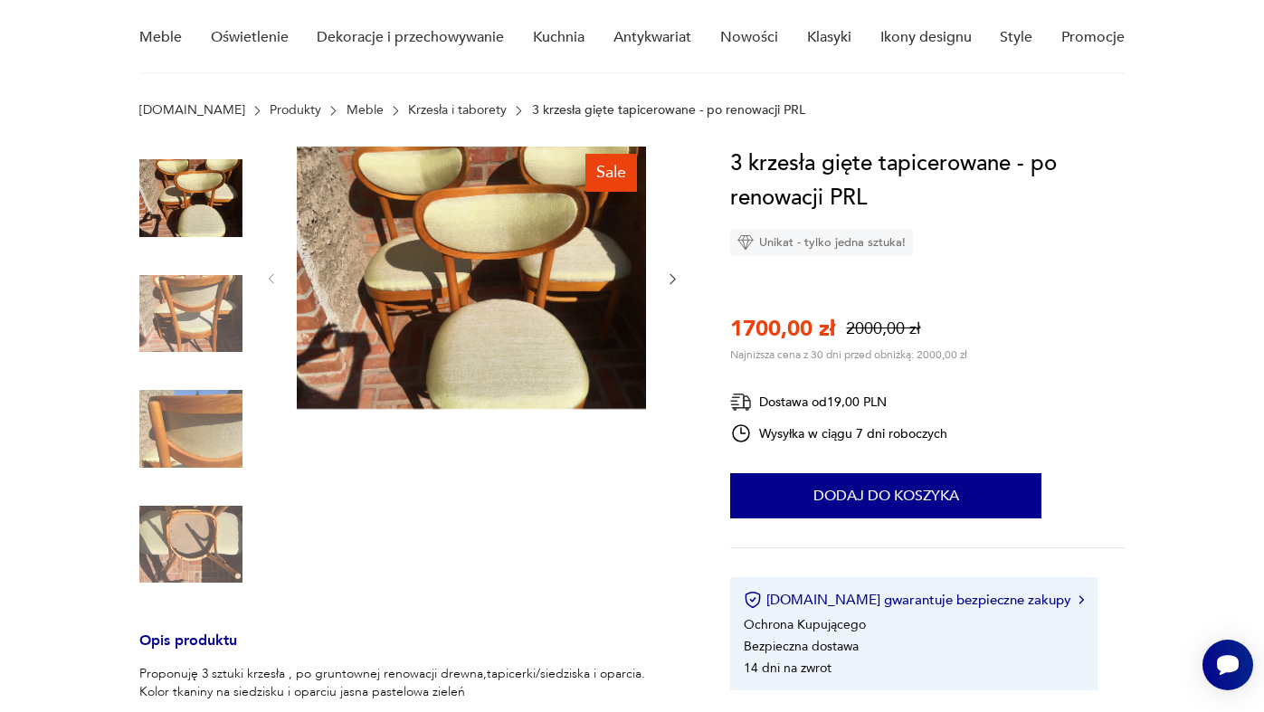
click at [186, 300] on img at bounding box center [190, 313] width 103 height 103
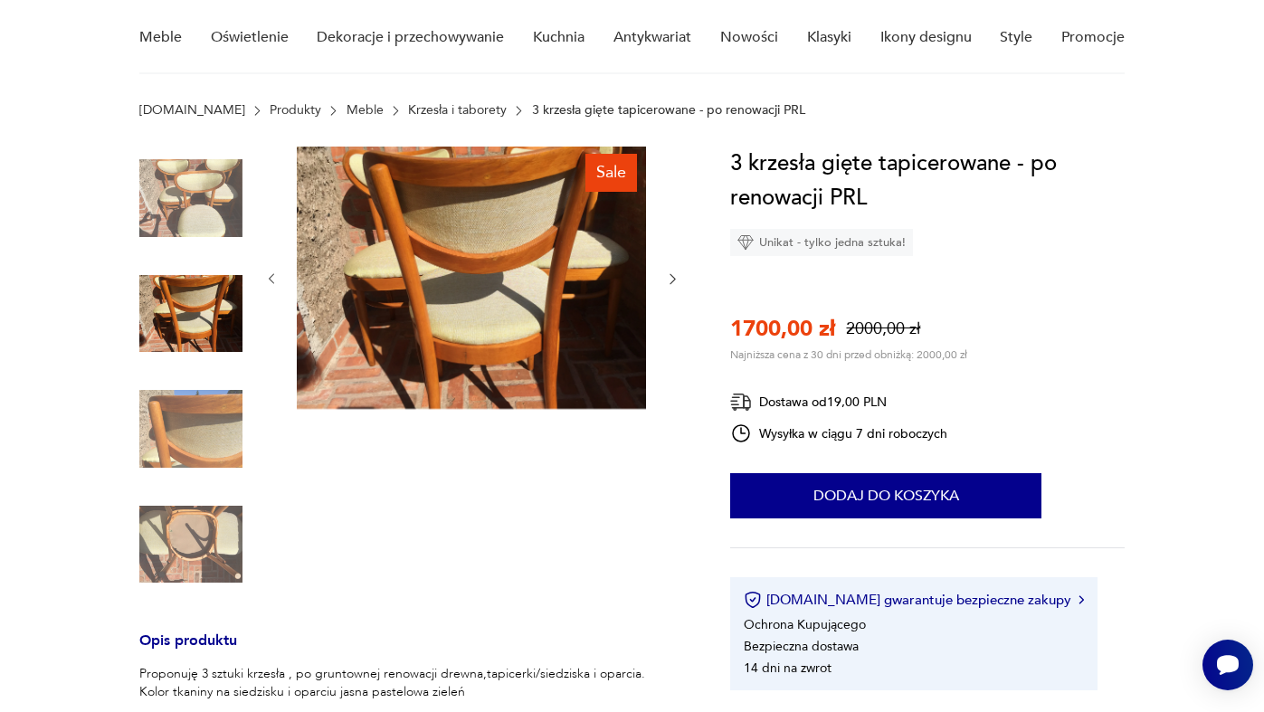
click at [212, 456] on img at bounding box center [190, 428] width 103 height 103
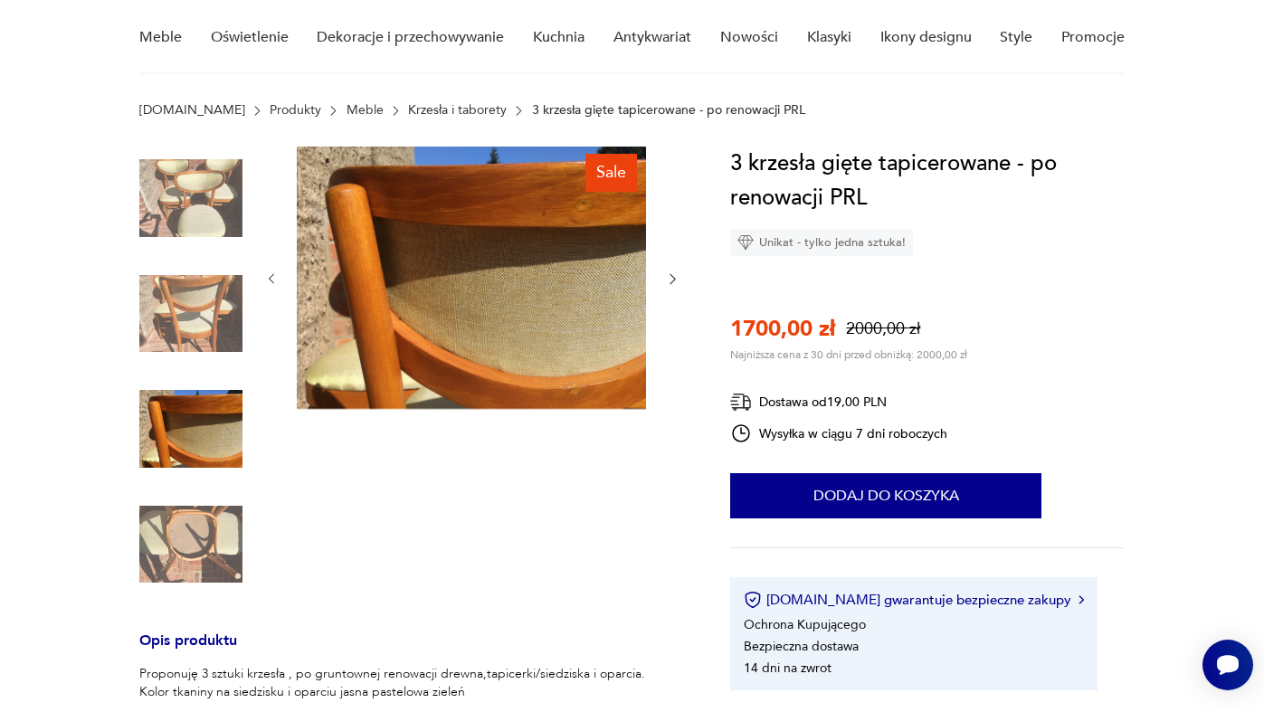
click at [215, 555] on img at bounding box center [190, 544] width 103 height 103
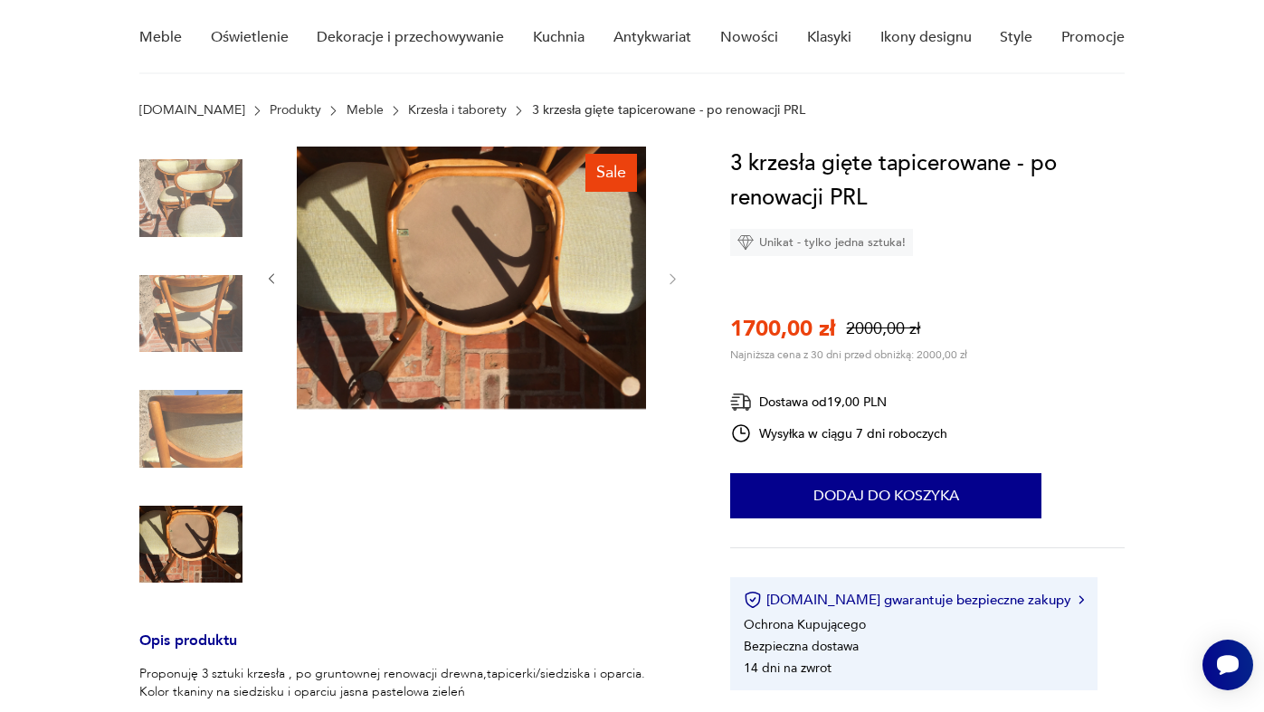
click at [194, 546] on img at bounding box center [190, 544] width 103 height 103
click at [175, 164] on img at bounding box center [190, 198] width 103 height 103
